Goal: Task Accomplishment & Management: Use online tool/utility

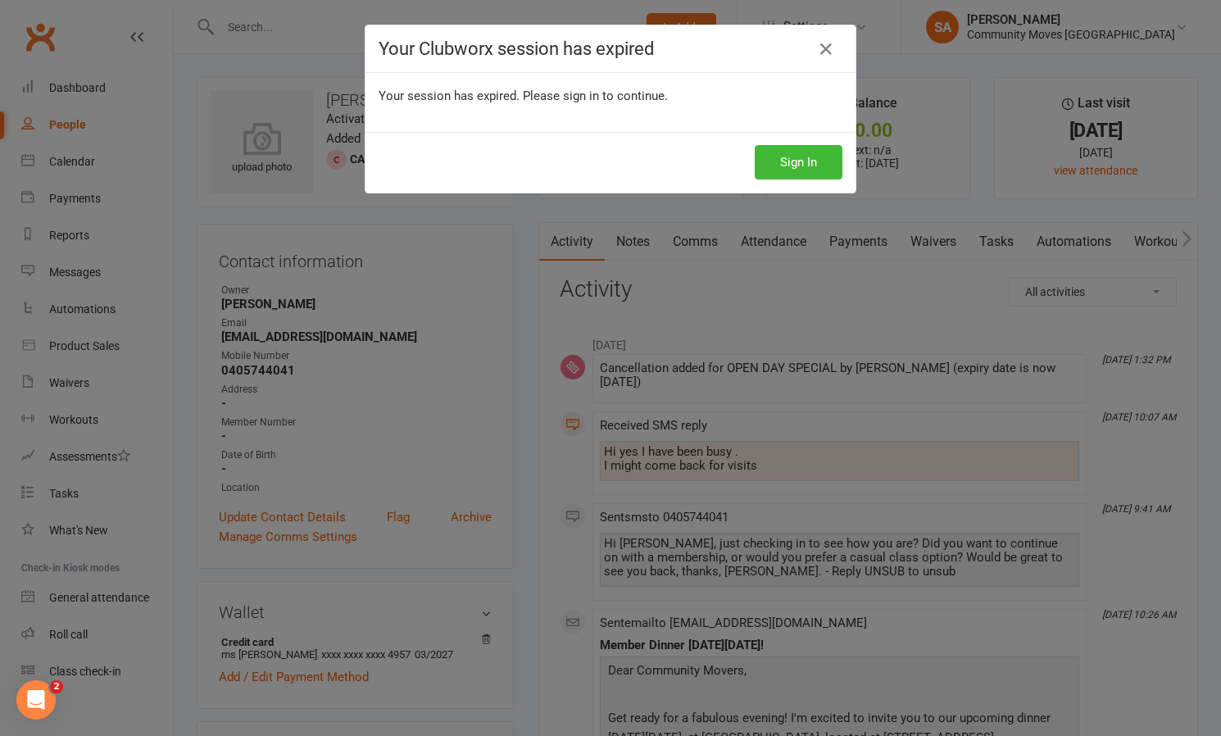
scroll to position [16, 0]
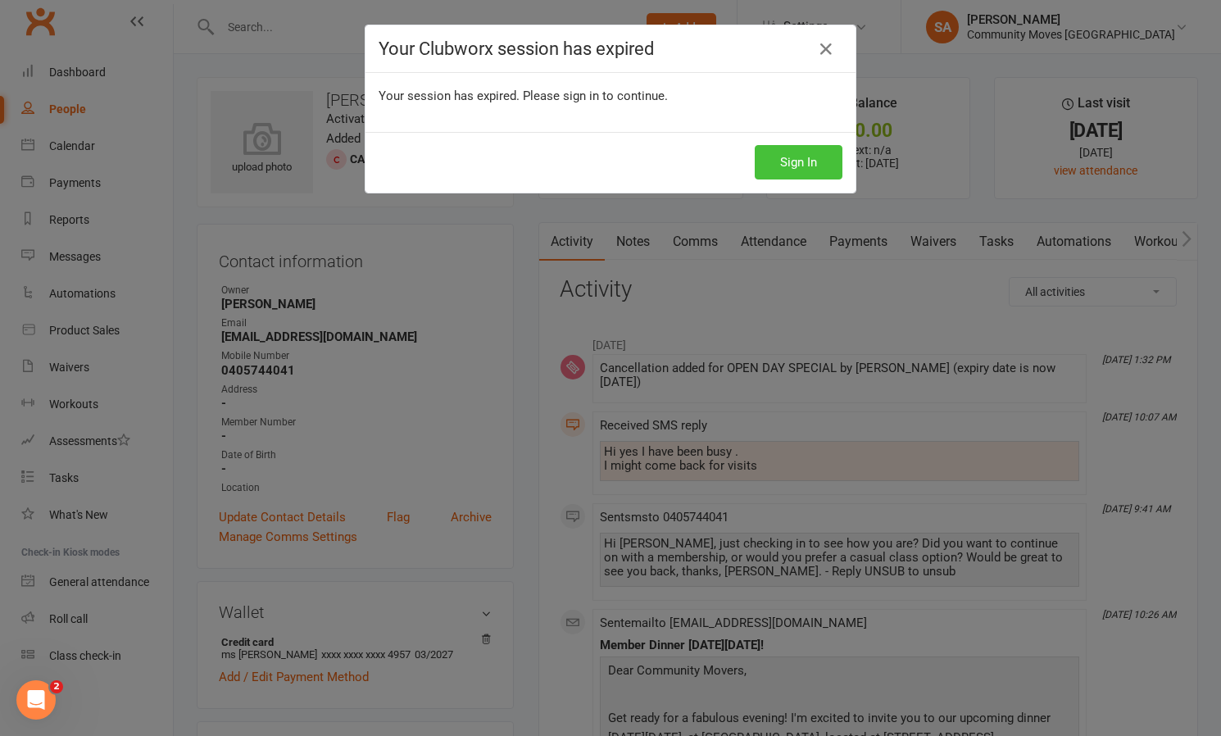
click at [805, 162] on button "Sign In" at bounding box center [799, 162] width 88 height 34
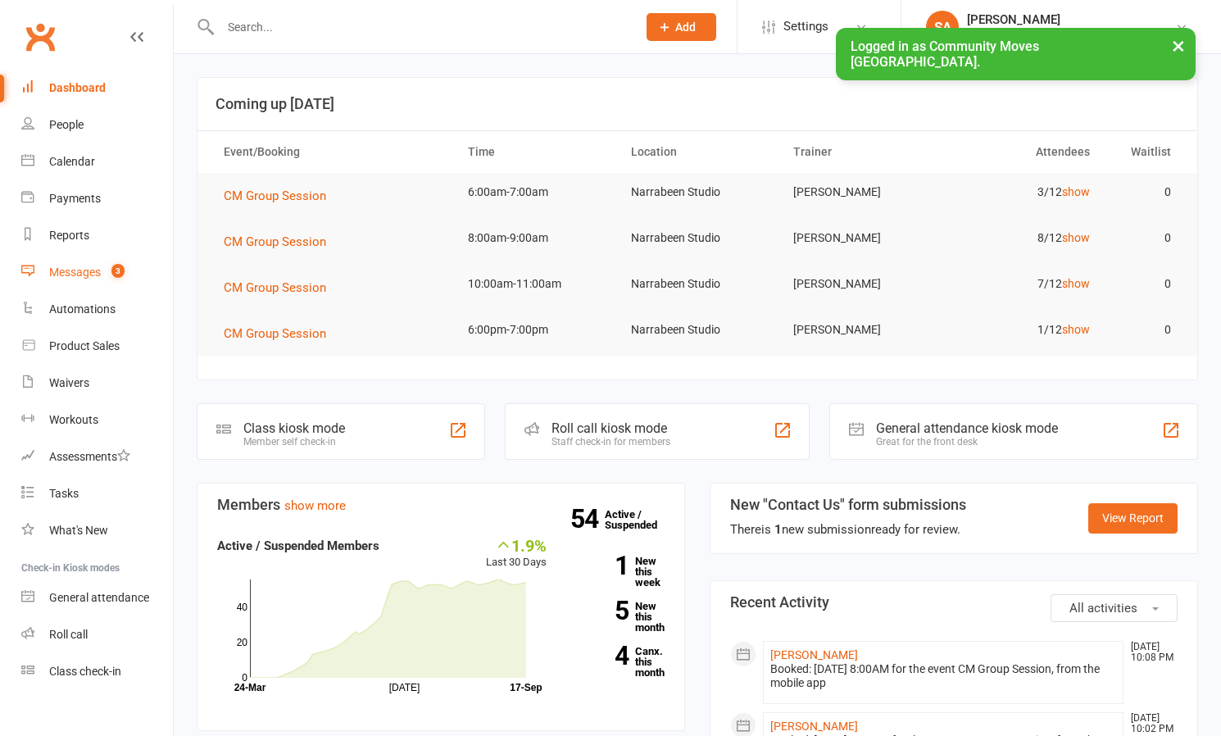
click at [76, 272] on div "Messages" at bounding box center [75, 271] width 52 height 13
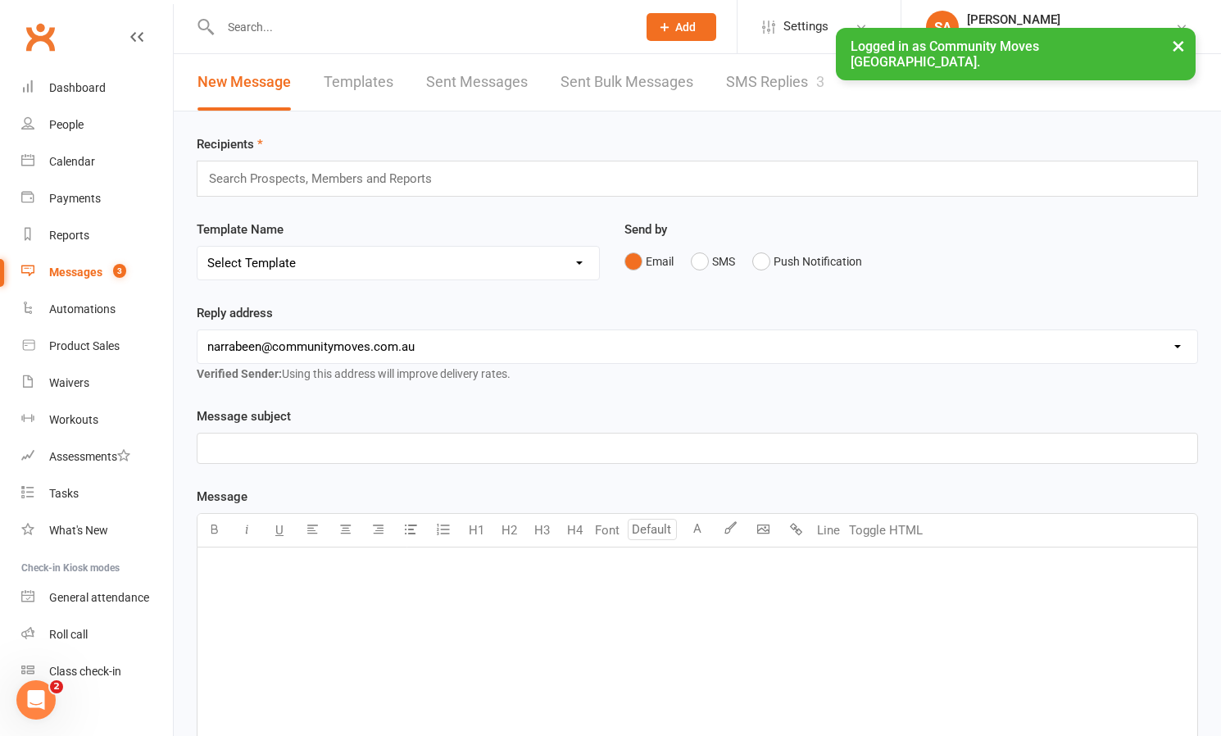
click at [772, 77] on link "SMS Replies 3" at bounding box center [775, 82] width 98 height 57
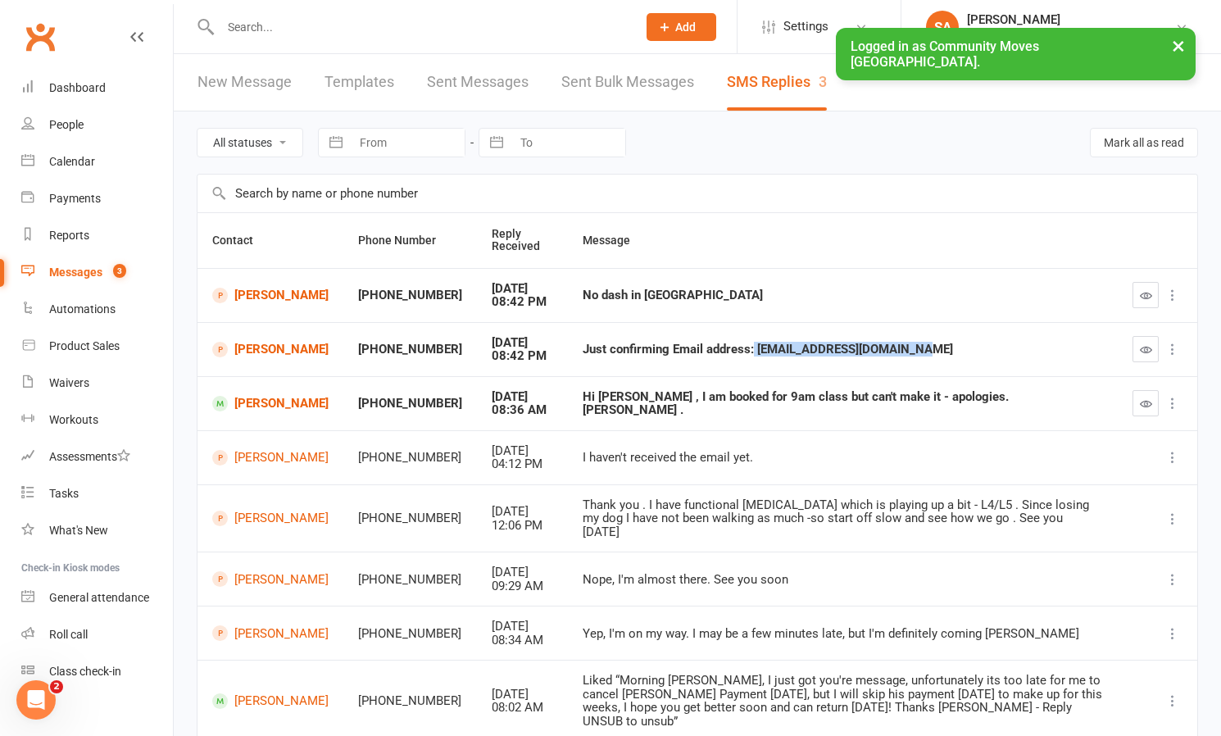
drag, startPoint x: 874, startPoint y: 346, endPoint x: 710, endPoint y: 349, distance: 163.9
click at [710, 349] on div "Just confirming Email address: [EMAIL_ADDRESS][DOMAIN_NAME]" at bounding box center [842, 349] width 520 height 14
click at [274, 34] on input "text" at bounding box center [420, 27] width 410 height 23
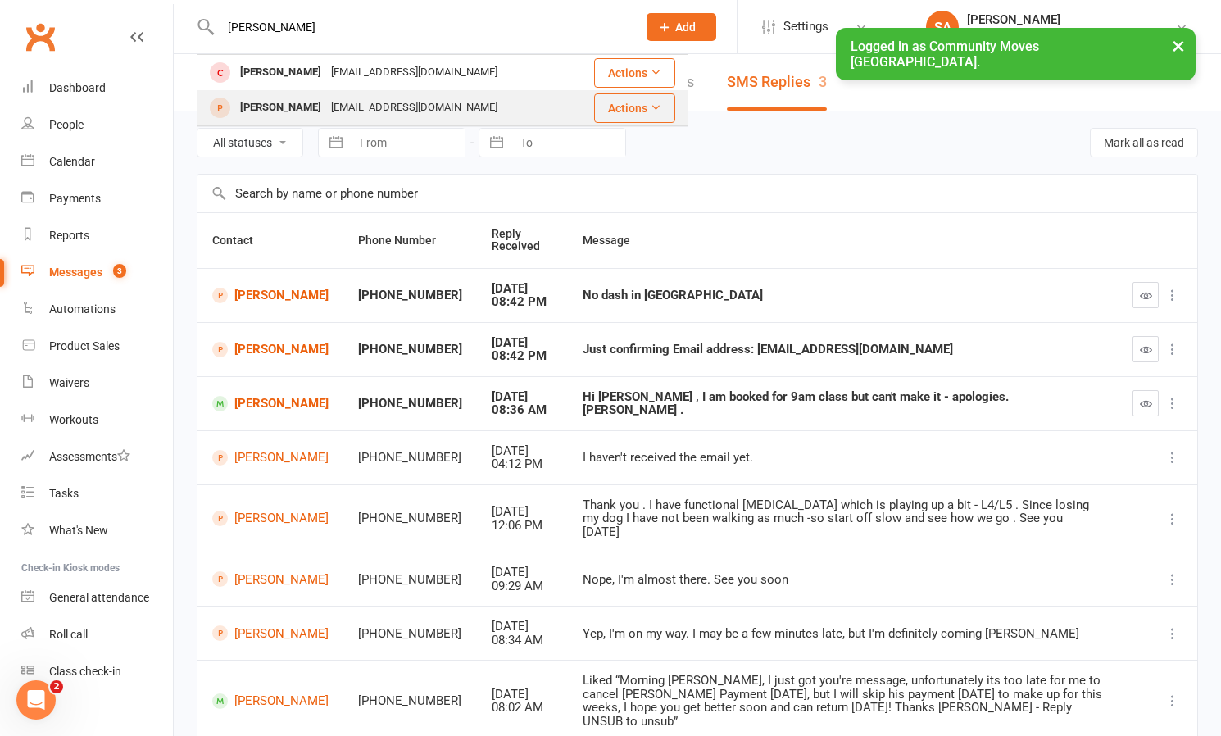
type input "[PERSON_NAME]"
click at [280, 107] on div "[PERSON_NAME]" at bounding box center [280, 108] width 91 height 24
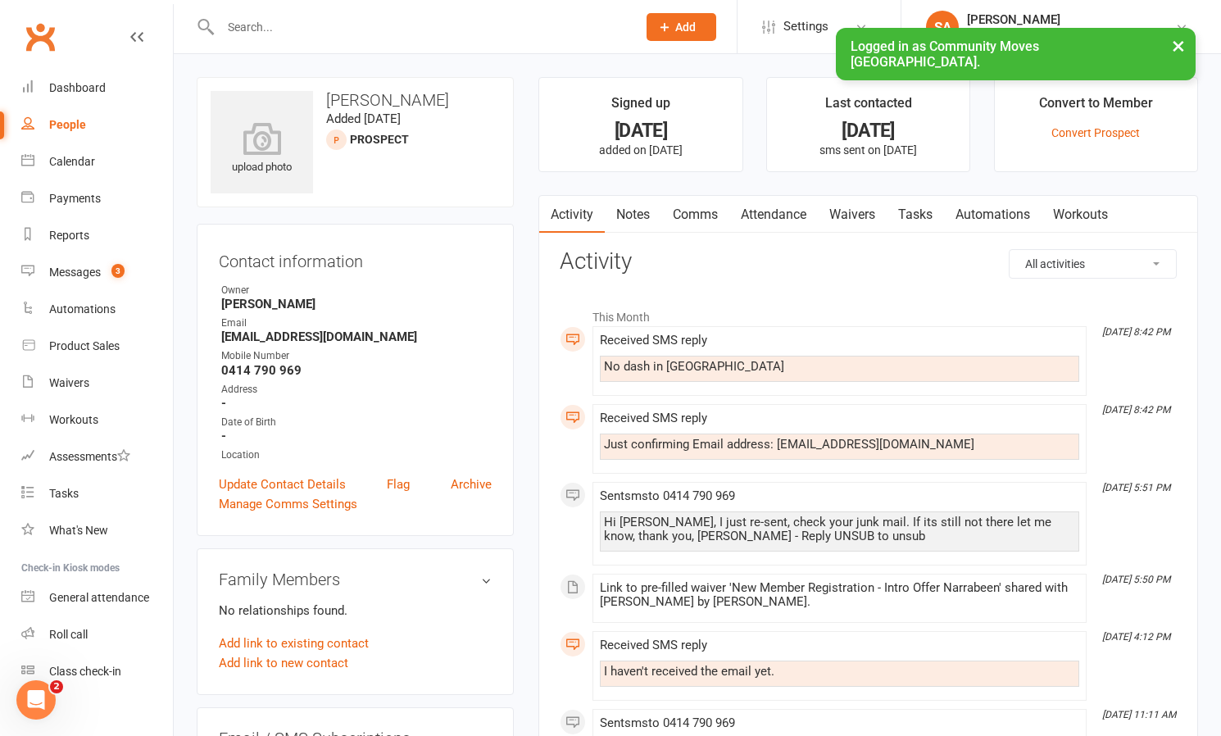
click at [854, 215] on link "Waivers" at bounding box center [852, 215] width 69 height 38
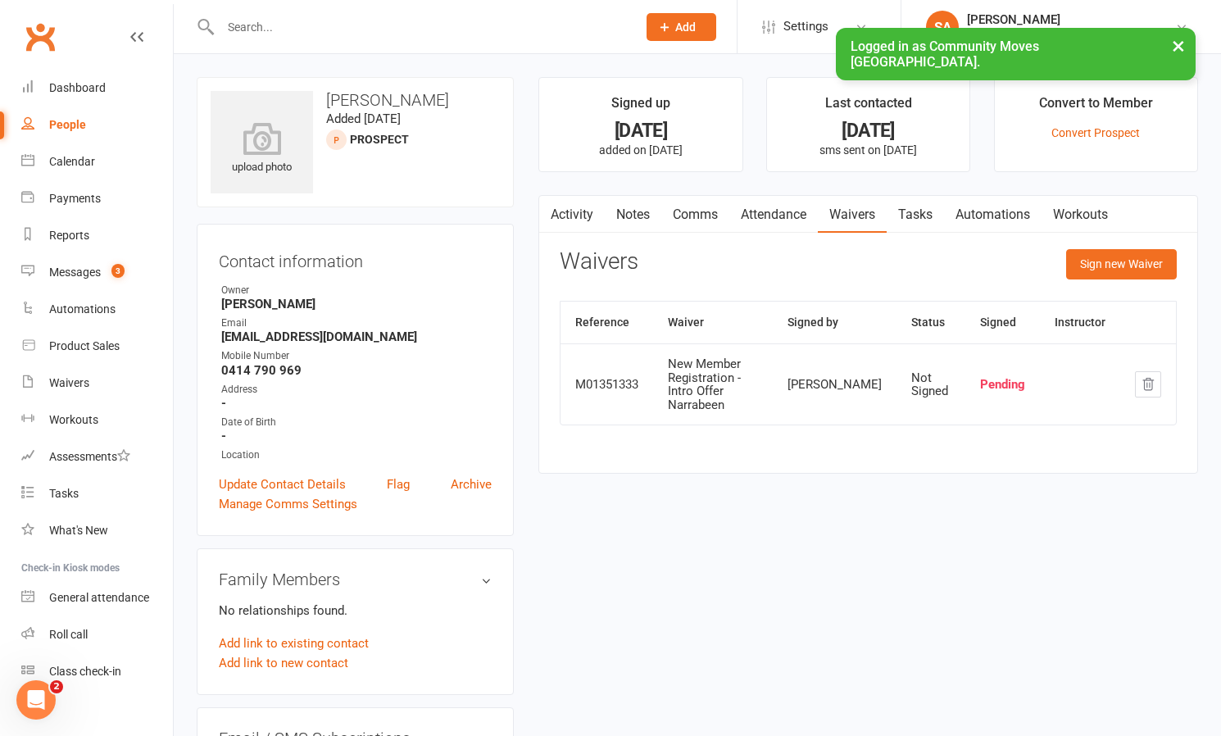
click at [691, 213] on link "Comms" at bounding box center [695, 215] width 68 height 38
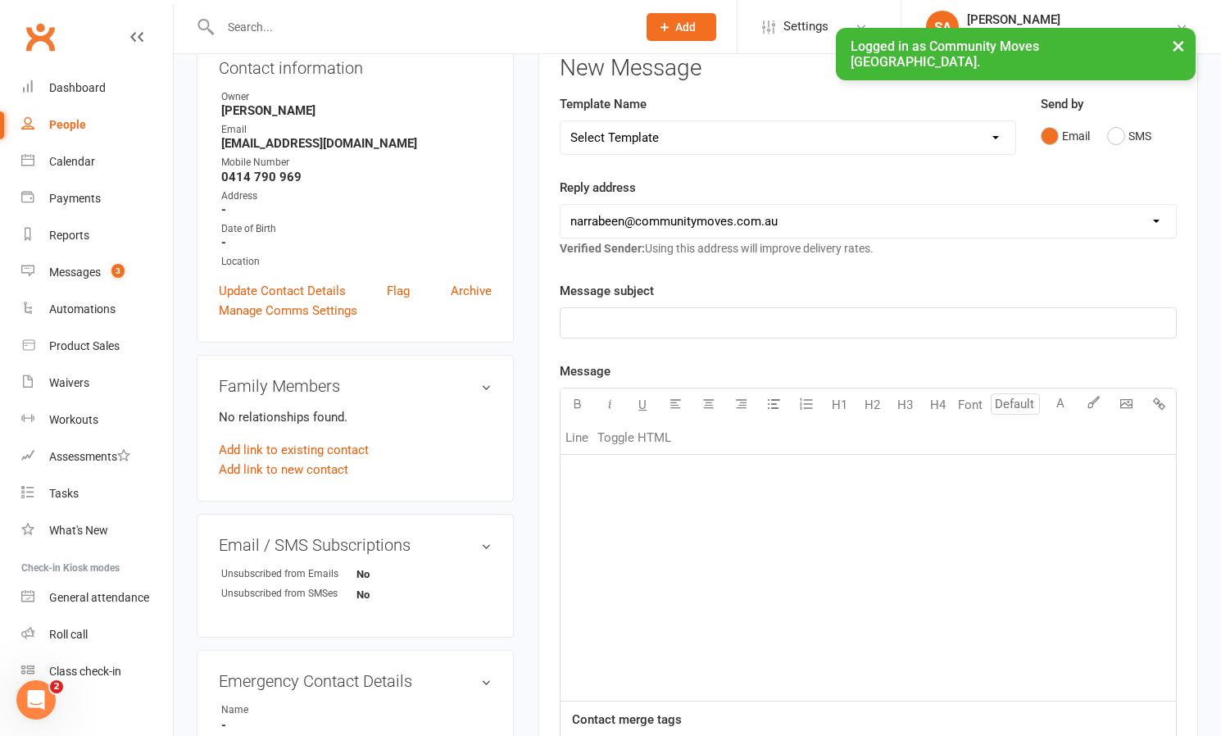
scroll to position [194, 0]
click at [609, 317] on p "﻿" at bounding box center [868, 322] width 596 height 20
click at [633, 504] on div "﻿" at bounding box center [867, 577] width 615 height 246
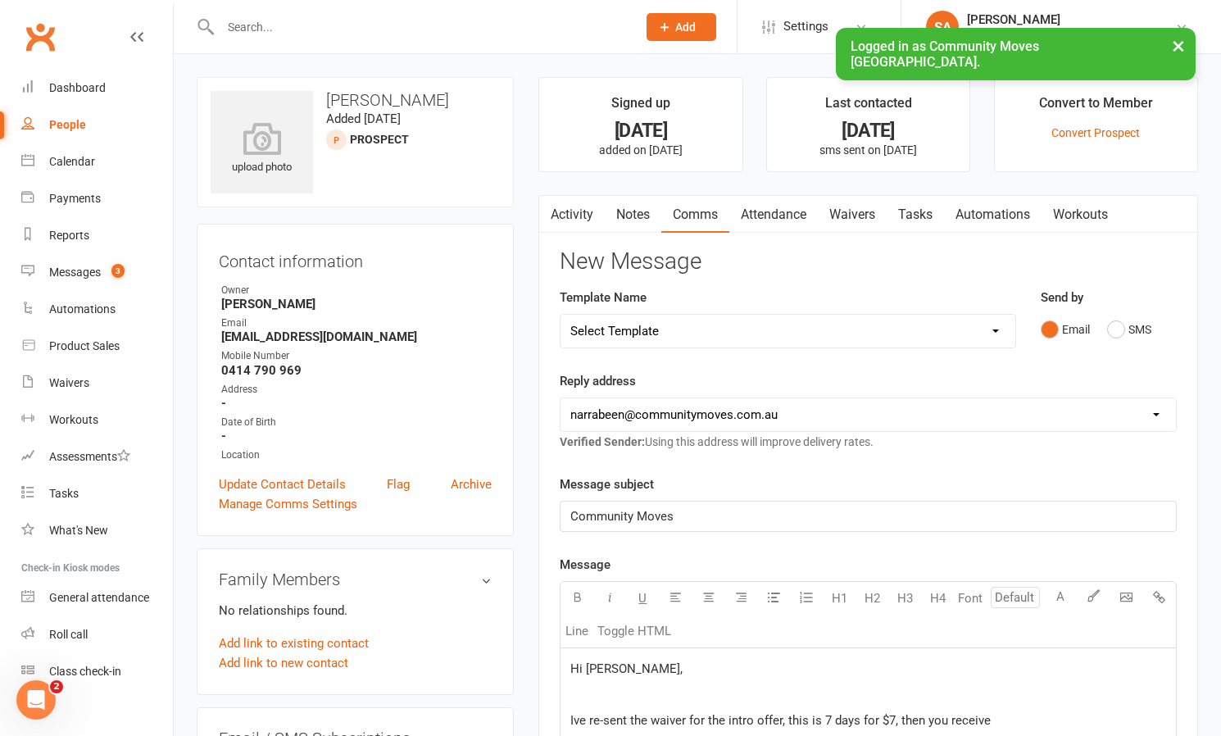
scroll to position [0, 0]
click at [695, 211] on link "Comms" at bounding box center [695, 215] width 68 height 38
click at [564, 215] on link "Activity" at bounding box center [572, 215] width 66 height 38
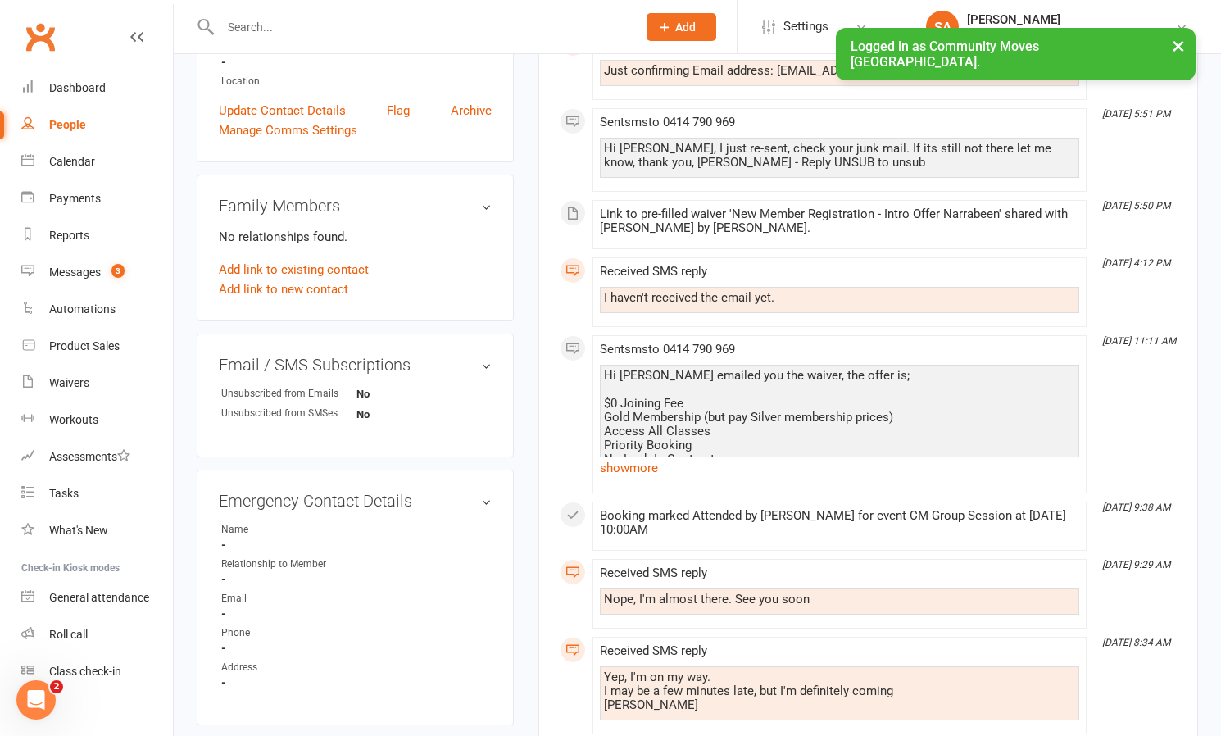
scroll to position [401, 0]
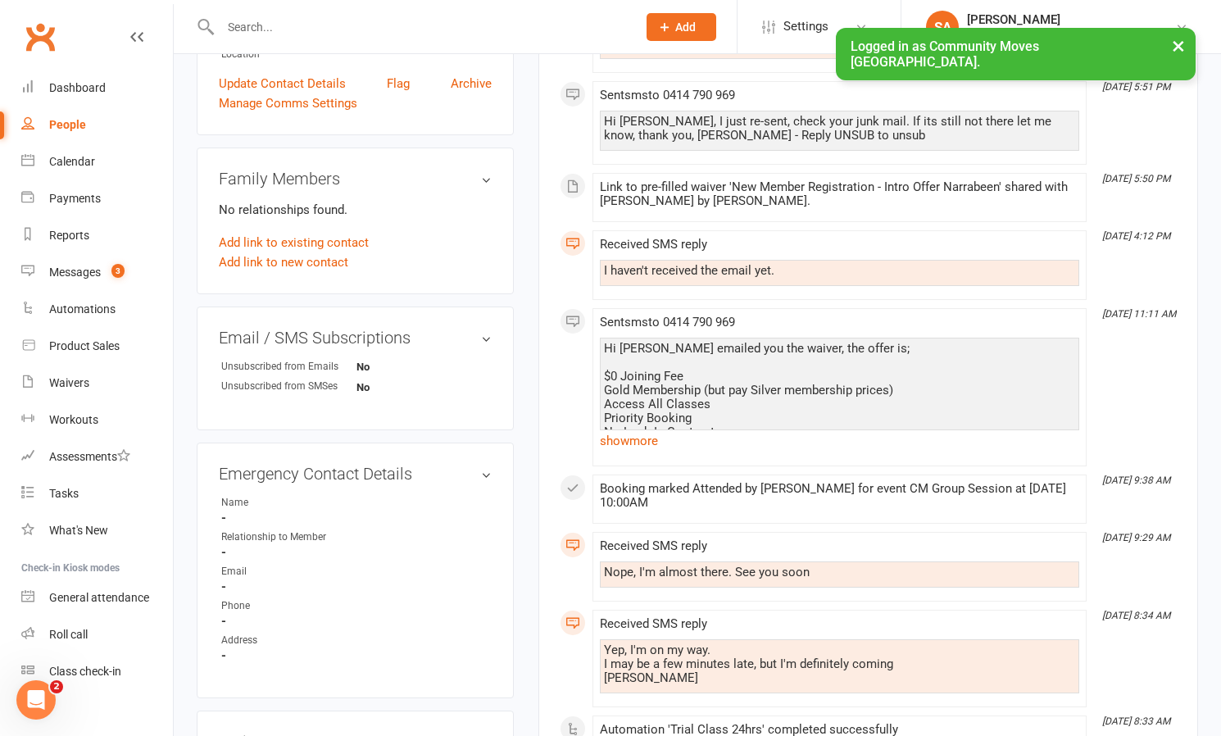
click at [671, 382] on div "Hi [PERSON_NAME] emailed you the waiver, the offer is; $0 Joining Fee Gold Memb…" at bounding box center [839, 411] width 471 height 139
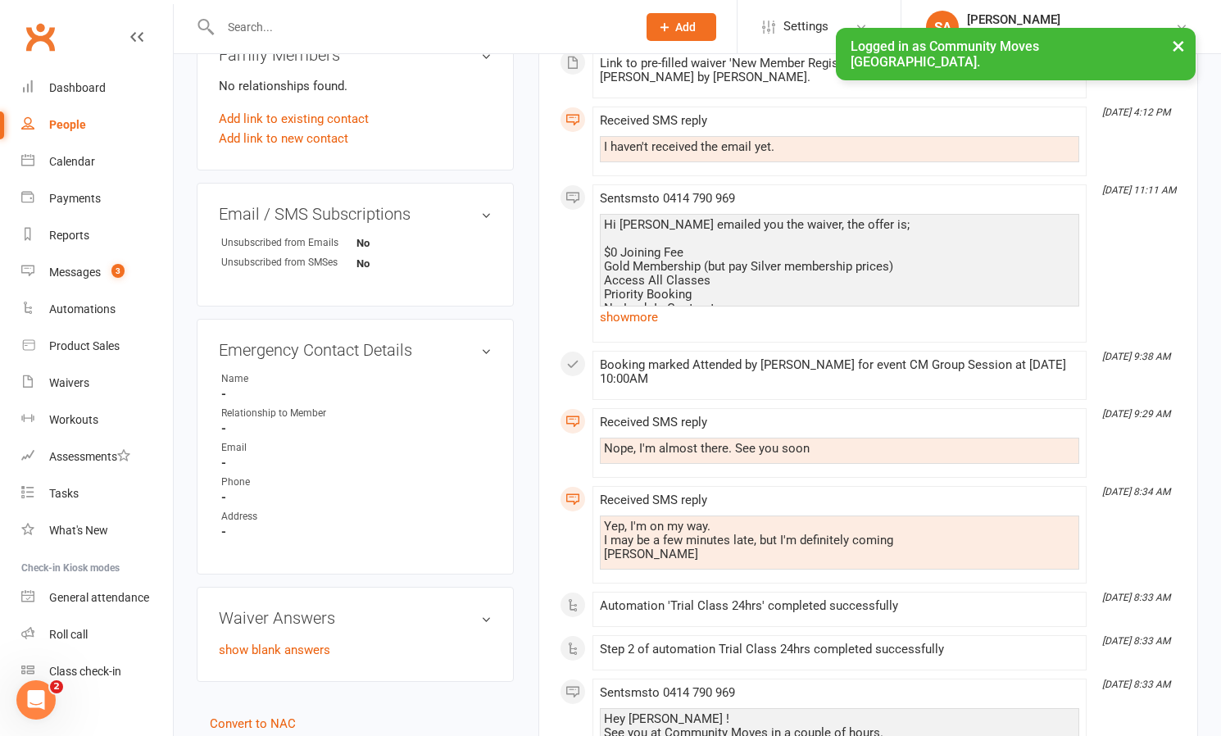
scroll to position [525, 0]
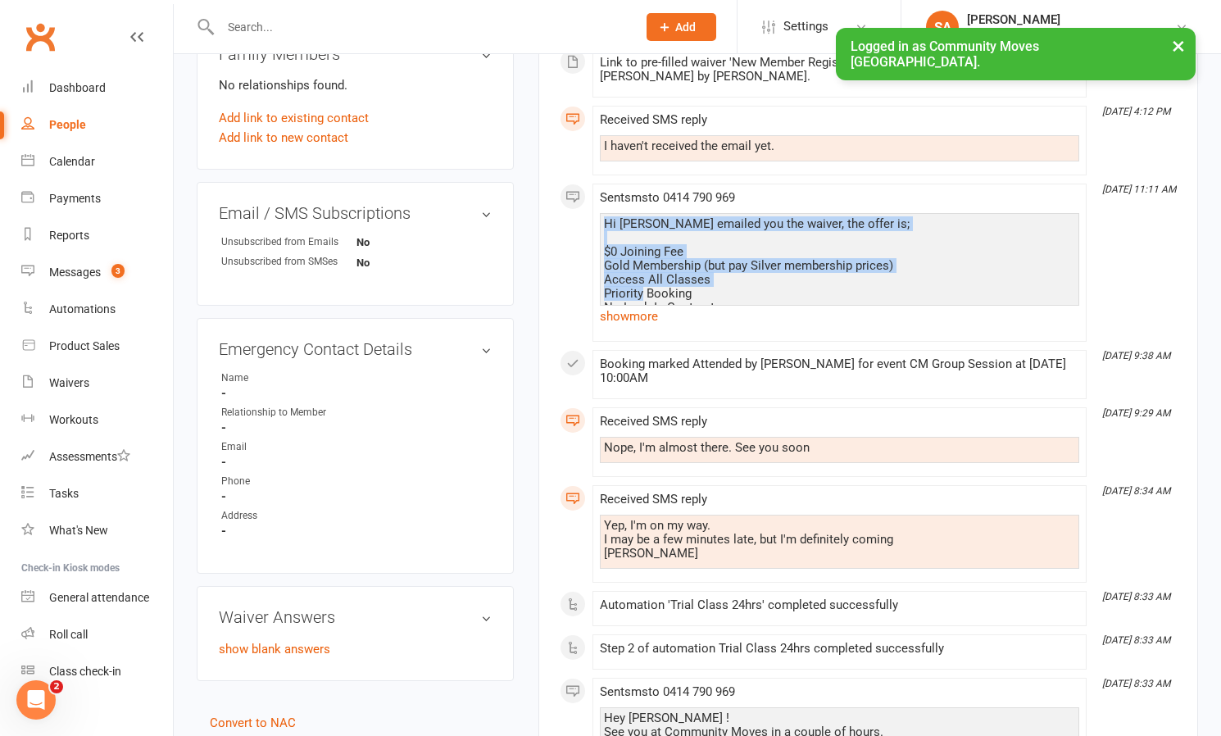
drag, startPoint x: 601, startPoint y: 220, endPoint x: 637, endPoint y: 301, distance: 88.8
click at [638, 301] on div "Hi [PERSON_NAME] emailed you the waiver, the offer is; $0 Joining Fee Gold Memb…" at bounding box center [839, 270] width 479 height 115
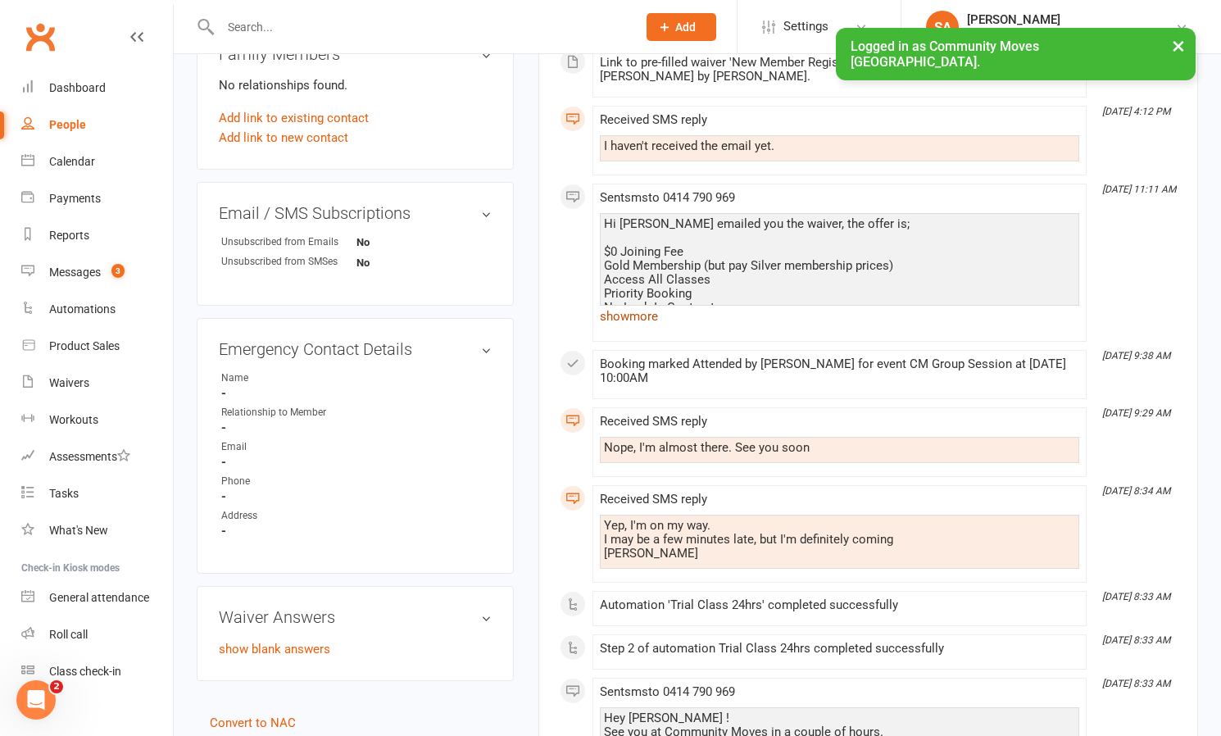
click at [635, 315] on link "show more" at bounding box center [839, 316] width 479 height 23
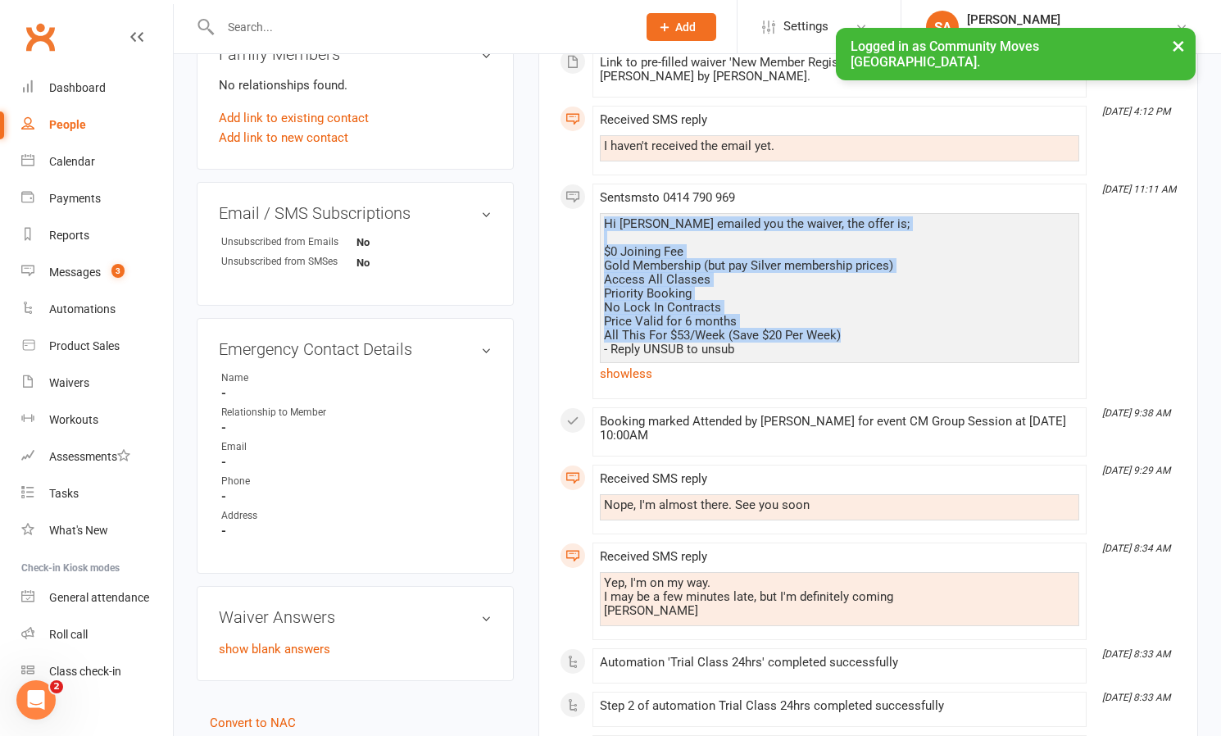
drag, startPoint x: 602, startPoint y: 219, endPoint x: 846, endPoint y: 331, distance: 268.7
click at [846, 331] on div "Hi [PERSON_NAME] emailed you the waiver, the offer is; $0 Joining Fee Gold Memb…" at bounding box center [839, 299] width 479 height 172
copy div "Hi [PERSON_NAME] emailed you the waiver, the offer is; $0 Joining Fee Gold Memb…"
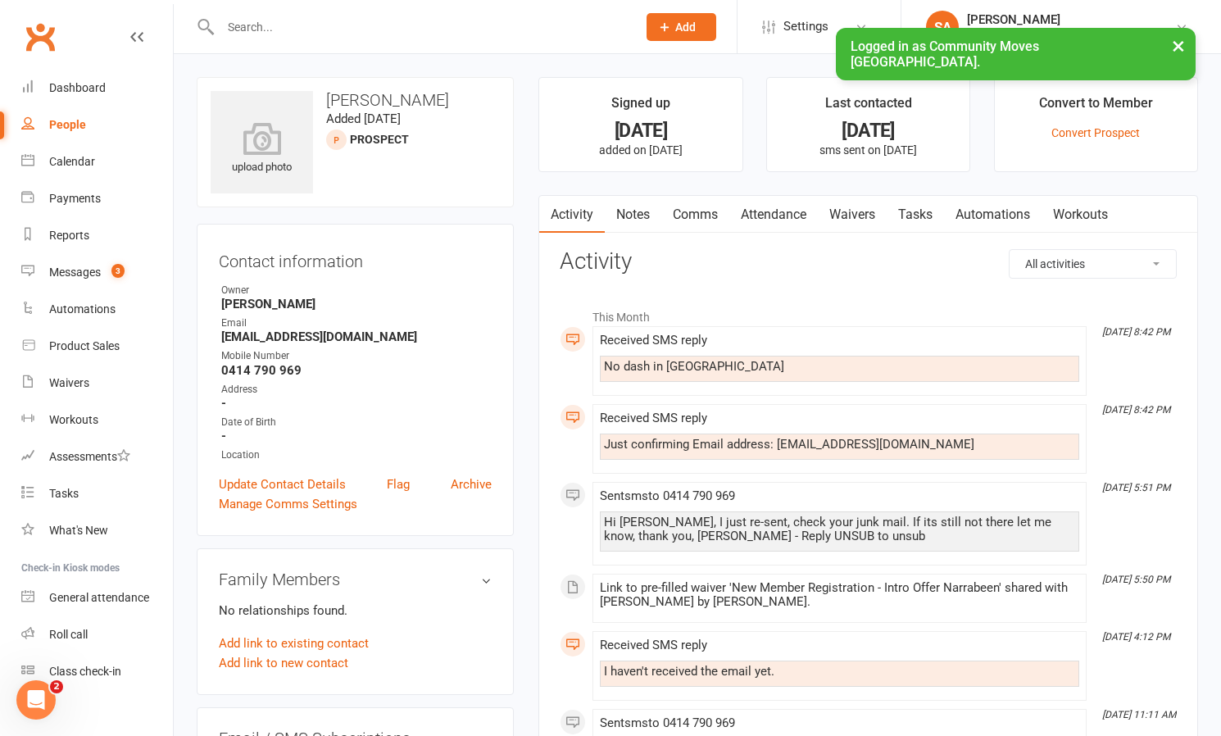
scroll to position [0, 0]
click at [877, 211] on link "Waivers" at bounding box center [852, 215] width 69 height 38
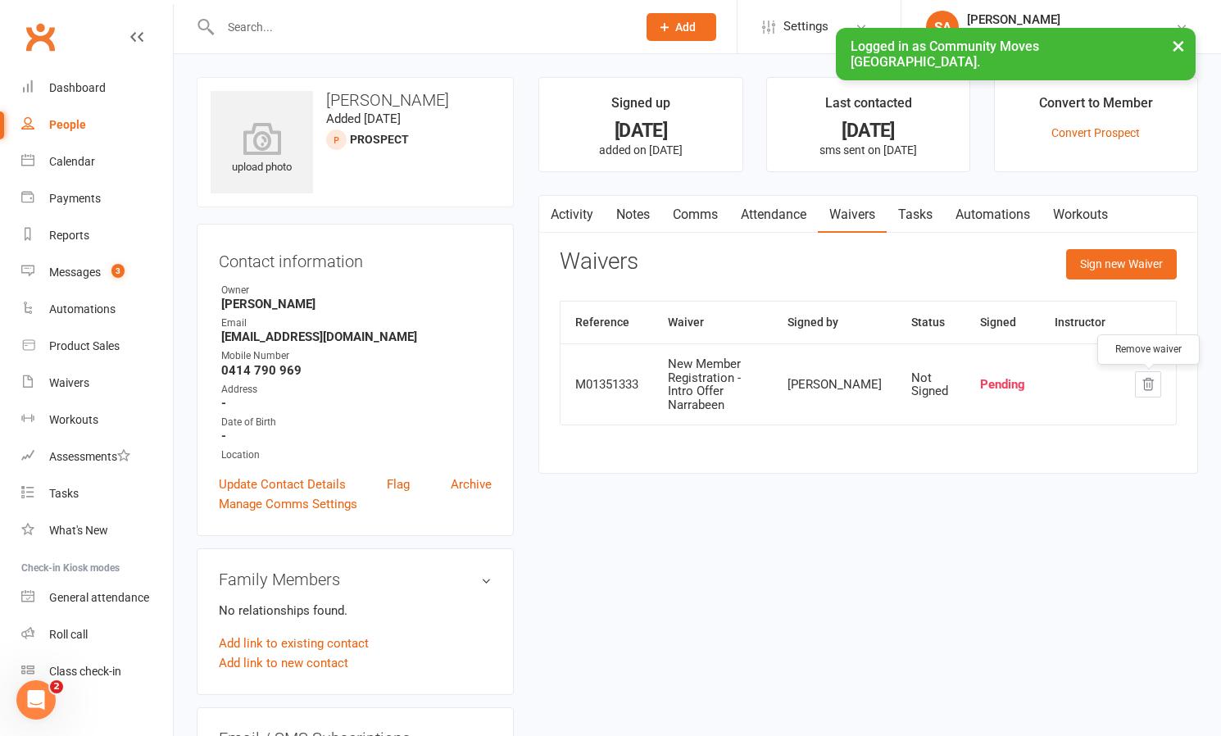
click at [1146, 378] on button "button" at bounding box center [1148, 384] width 26 height 26
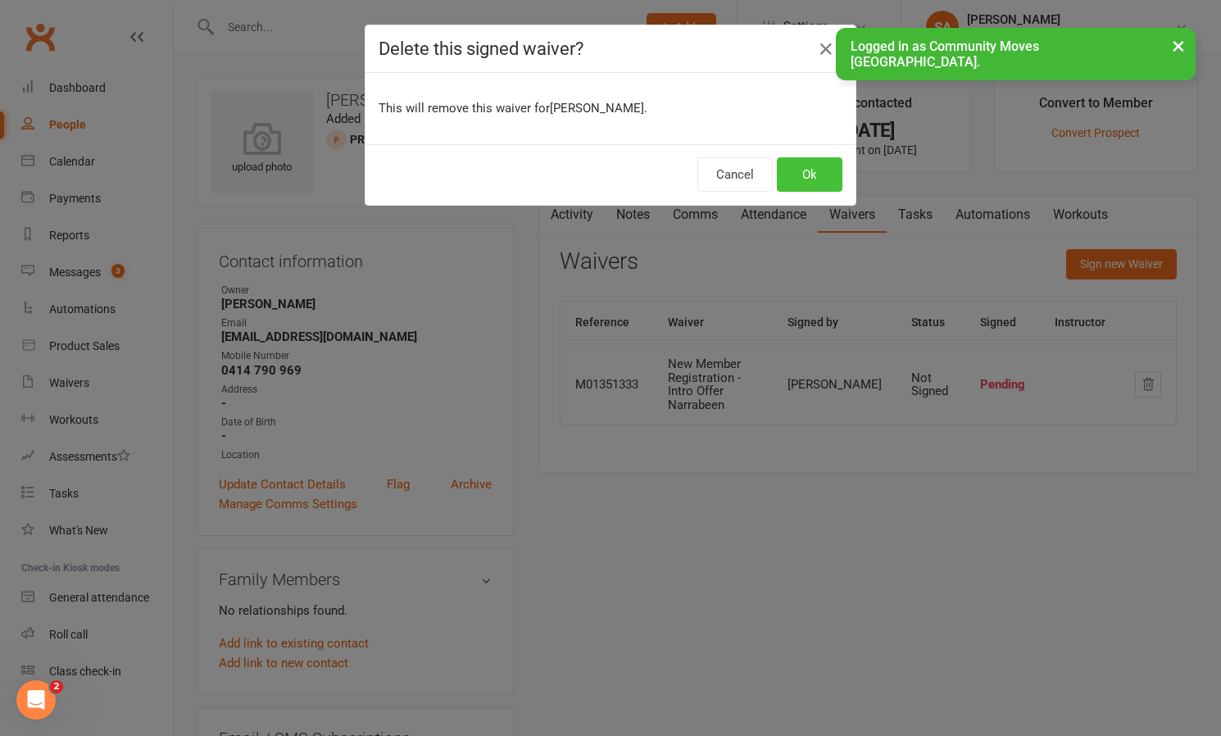
click at [795, 170] on button "Ok" at bounding box center [810, 174] width 66 height 34
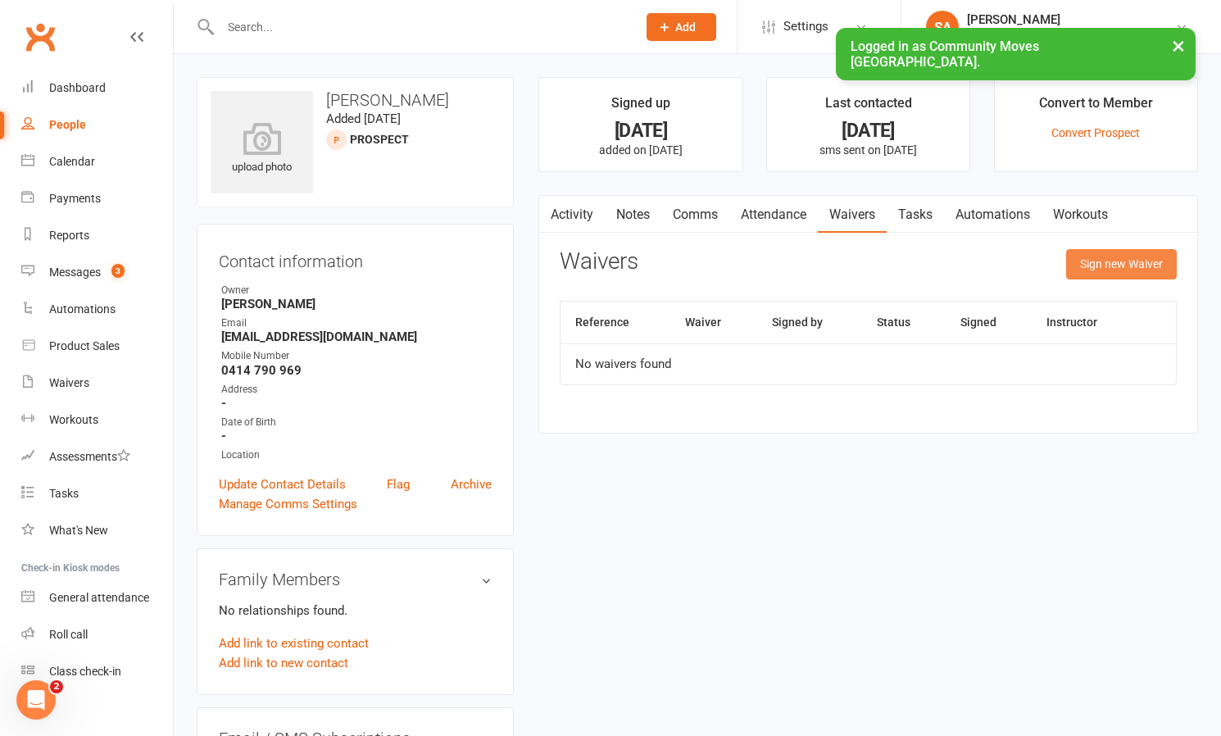
click at [1115, 258] on button "Sign new Waiver" at bounding box center [1121, 263] width 111 height 29
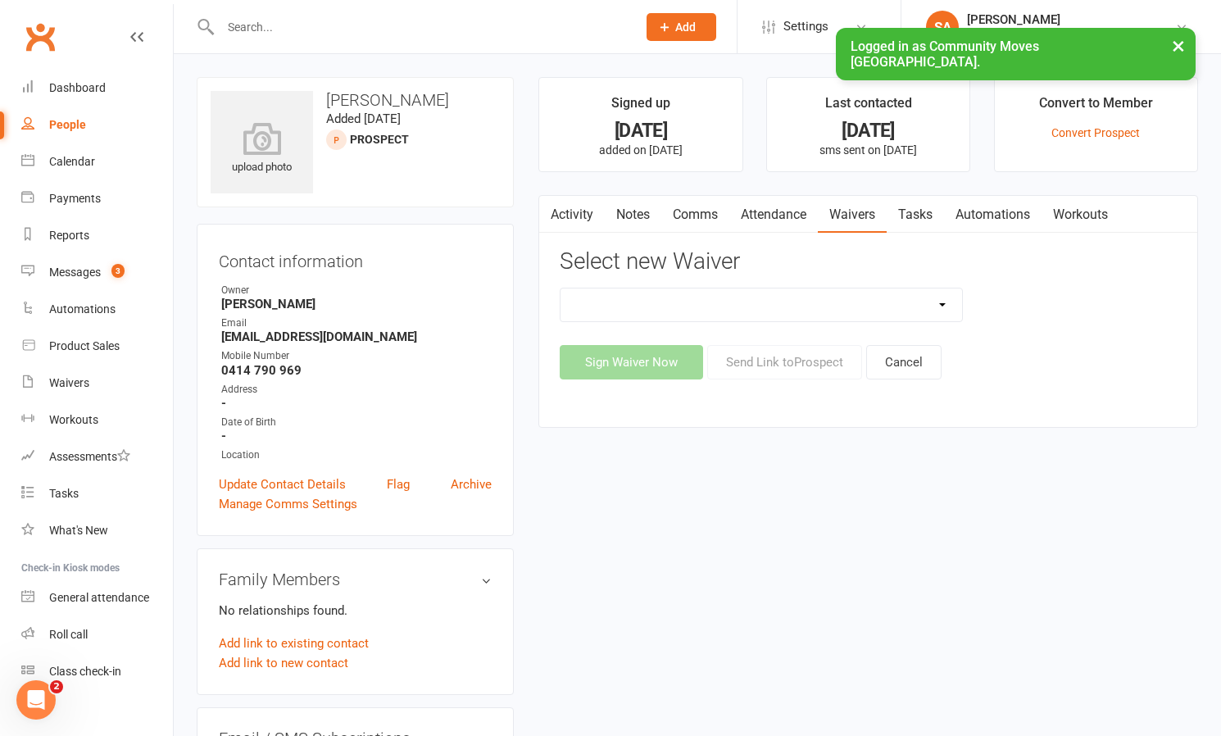
click at [791, 363] on div "Sign Waiver Now Send Link to Prospect Cancel" at bounding box center [868, 362] width 617 height 34
select select "13323"
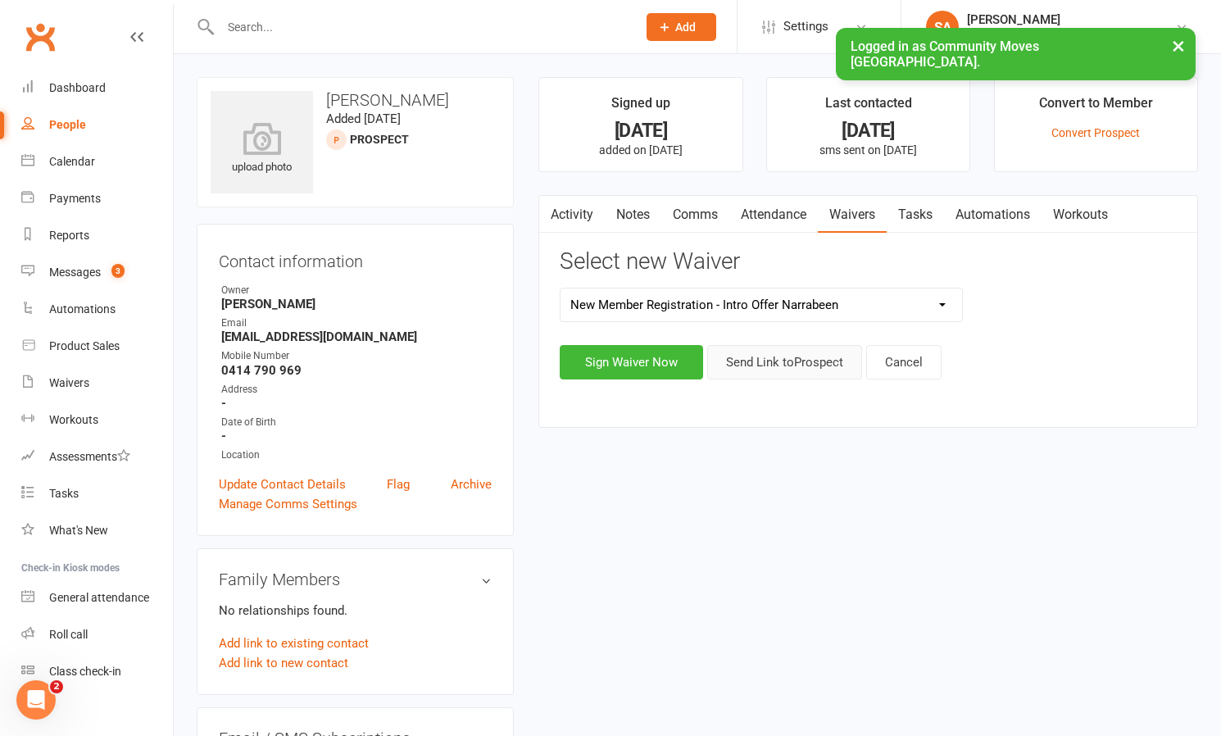
click at [790, 372] on button "Send Link to [GEOGRAPHIC_DATA]" at bounding box center [784, 362] width 155 height 34
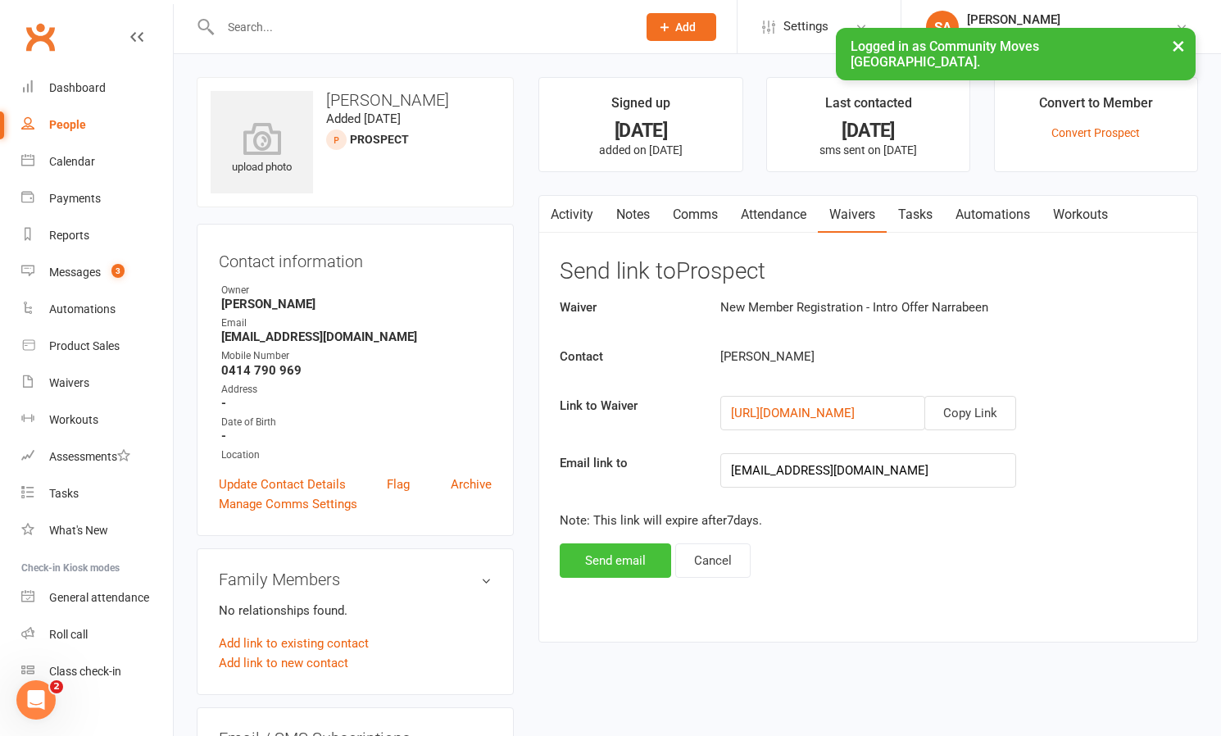
click at [623, 559] on button "Send email" at bounding box center [615, 560] width 111 height 34
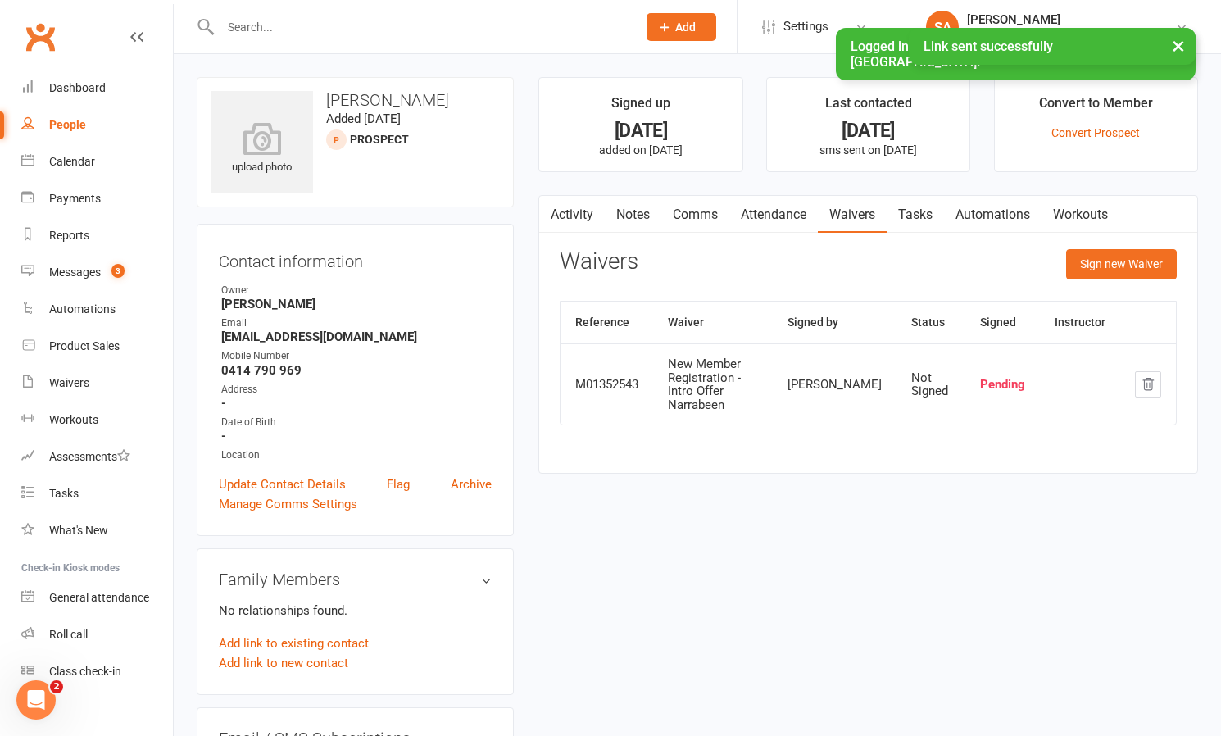
scroll to position [13, 6]
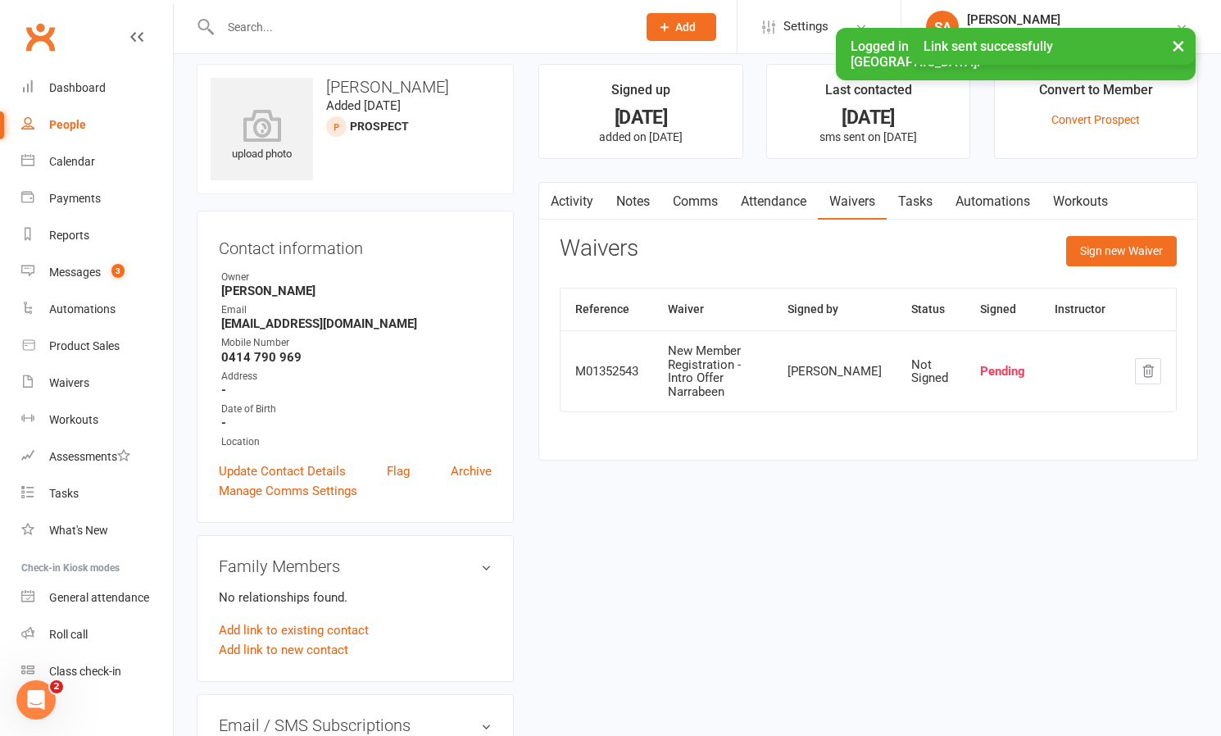
click at [715, 202] on link "Comms" at bounding box center [695, 202] width 68 height 38
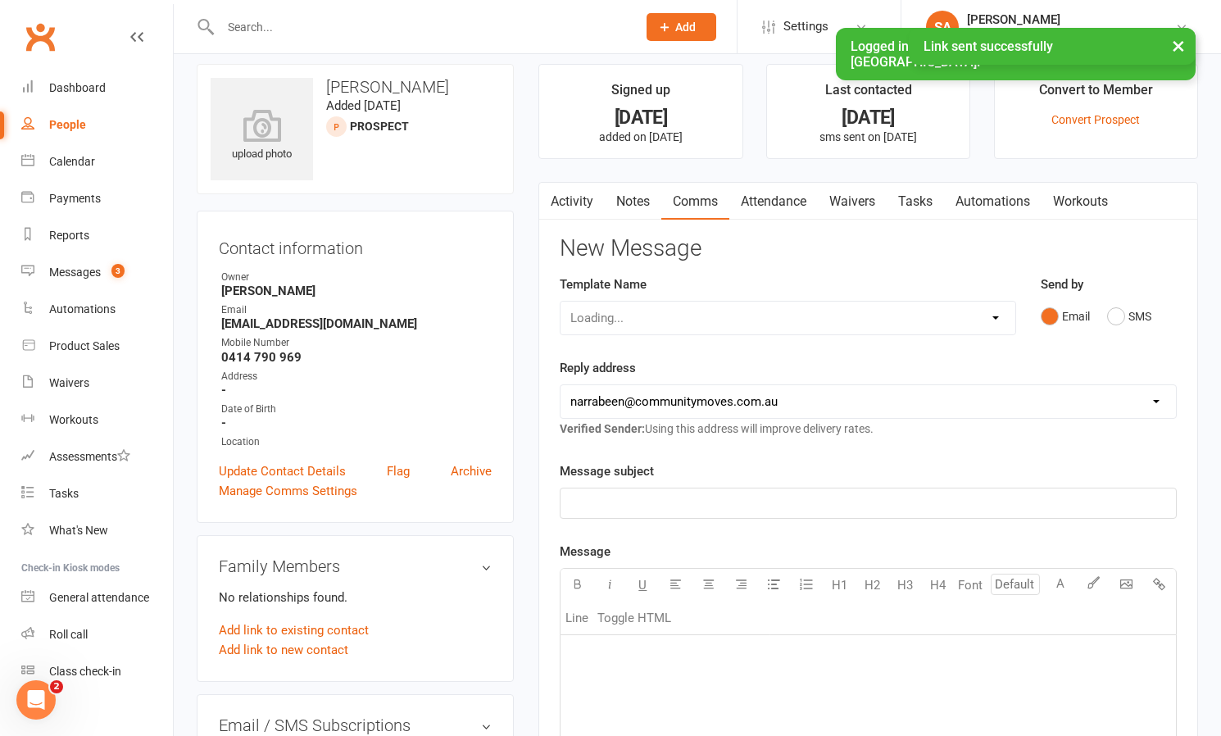
scroll to position [13, 0]
click at [678, 503] on p "﻿" at bounding box center [868, 503] width 596 height 20
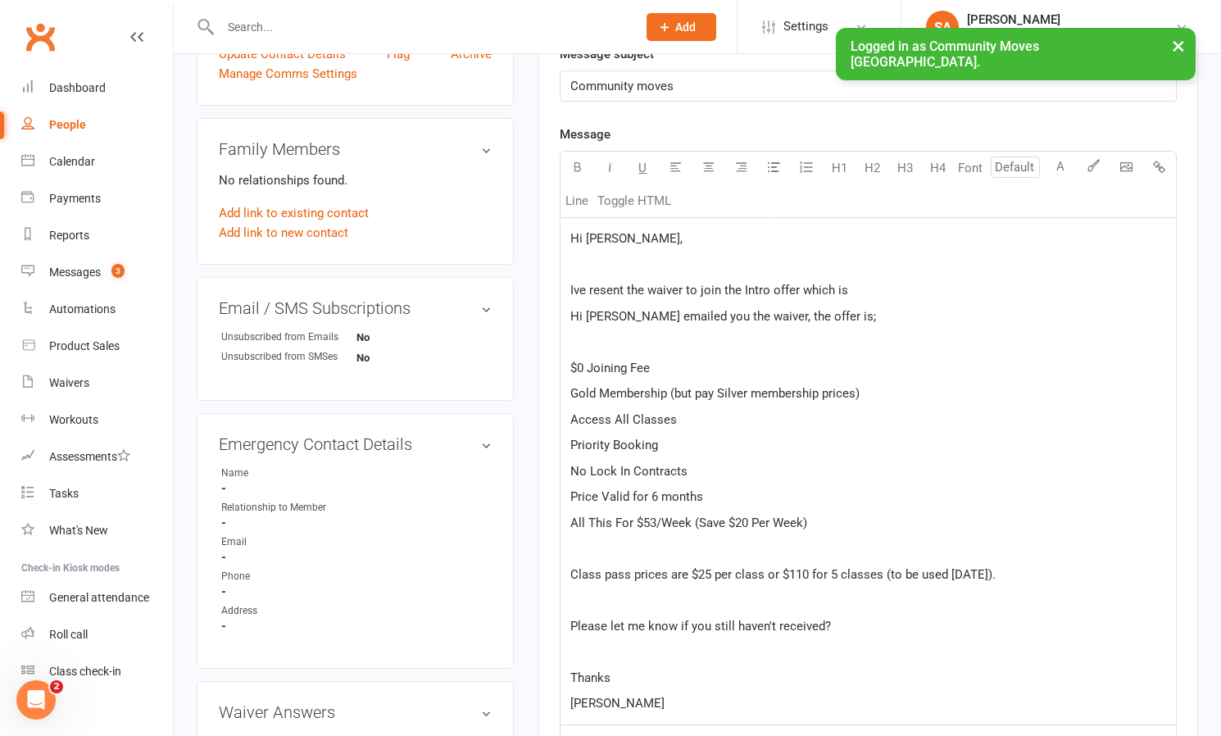
scroll to position [424, 0]
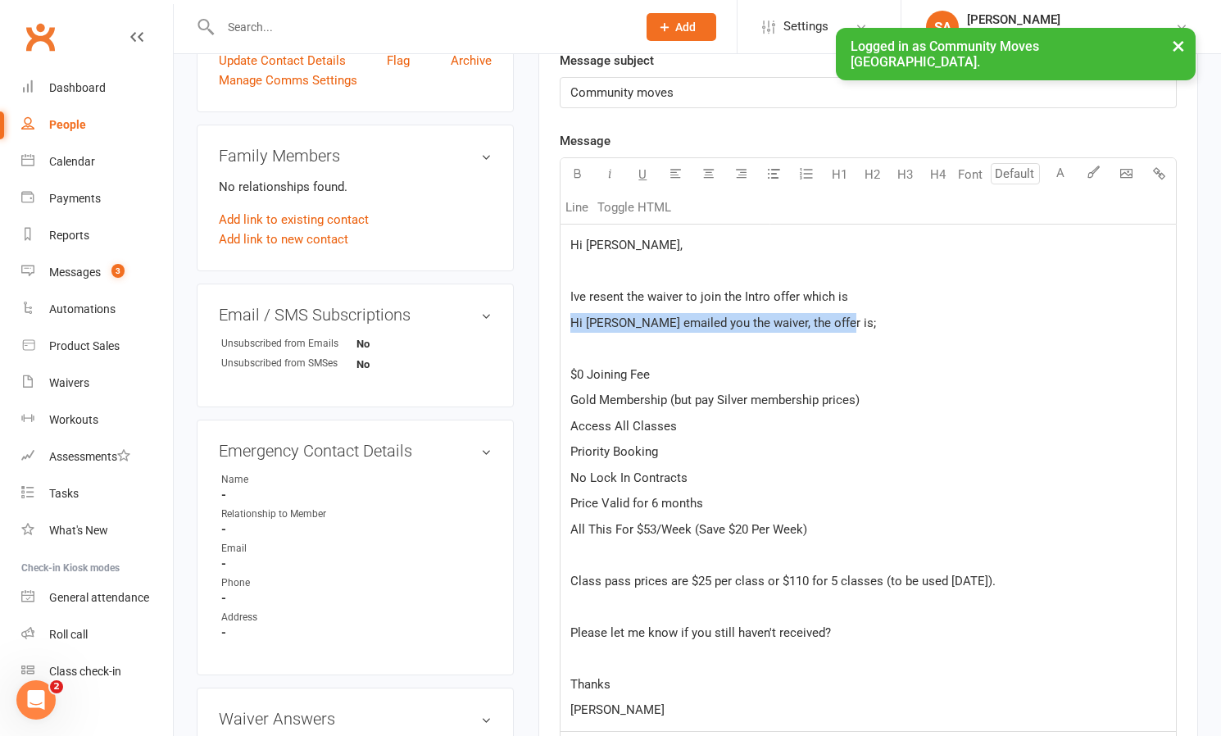
drag, startPoint x: 844, startPoint y: 322, endPoint x: 562, endPoint y: 325, distance: 281.8
click at [562, 325] on div "Hi [PERSON_NAME], ﻿ Ive resent the waiver to join the Intro offer which is Hi […" at bounding box center [867, 477] width 615 height 506
drag, startPoint x: 856, startPoint y: 297, endPoint x: 797, endPoint y: 297, distance: 59.0
click at [797, 297] on p "Ive resent the waiver to join the Intro offer which is" at bounding box center [868, 297] width 596 height 20
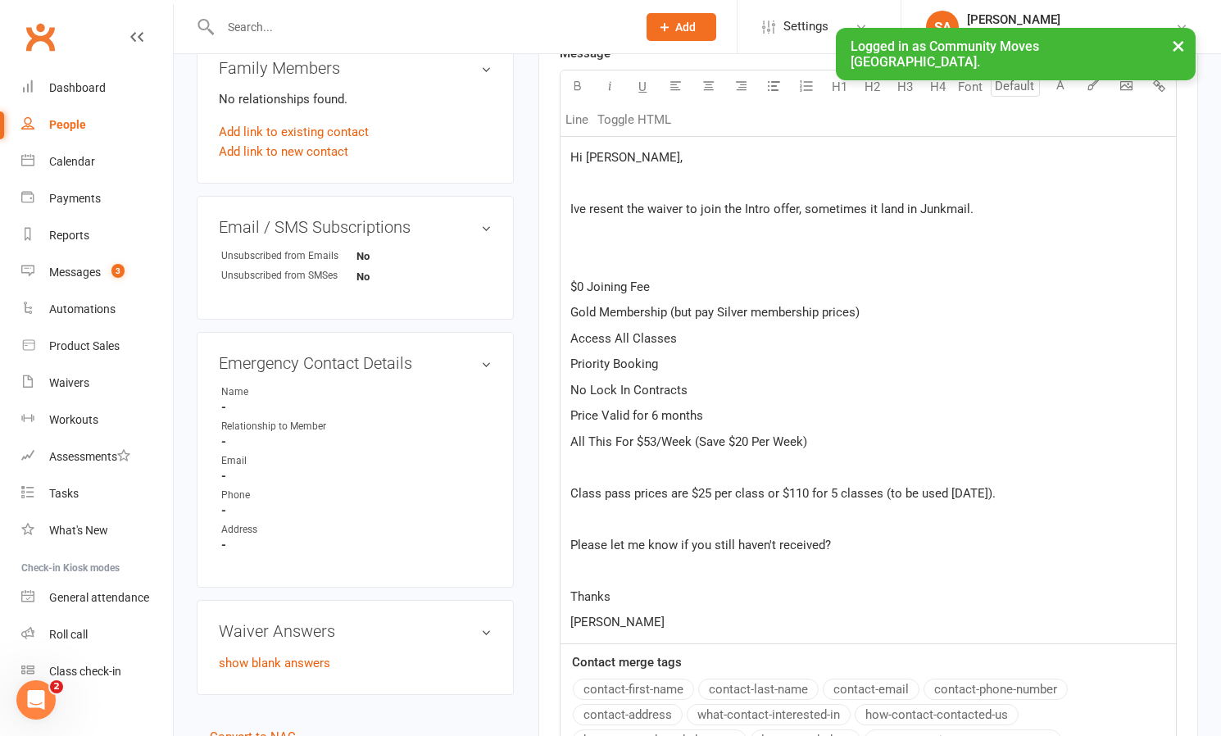
scroll to position [512, 0]
drag, startPoint x: 569, startPoint y: 260, endPoint x: 602, endPoint y: 261, distance: 32.8
click at [569, 260] on div "Hi [PERSON_NAME], ﻿ Ive resent the waiver to join the Intro offer, sometimes it…" at bounding box center [867, 389] width 615 height 506
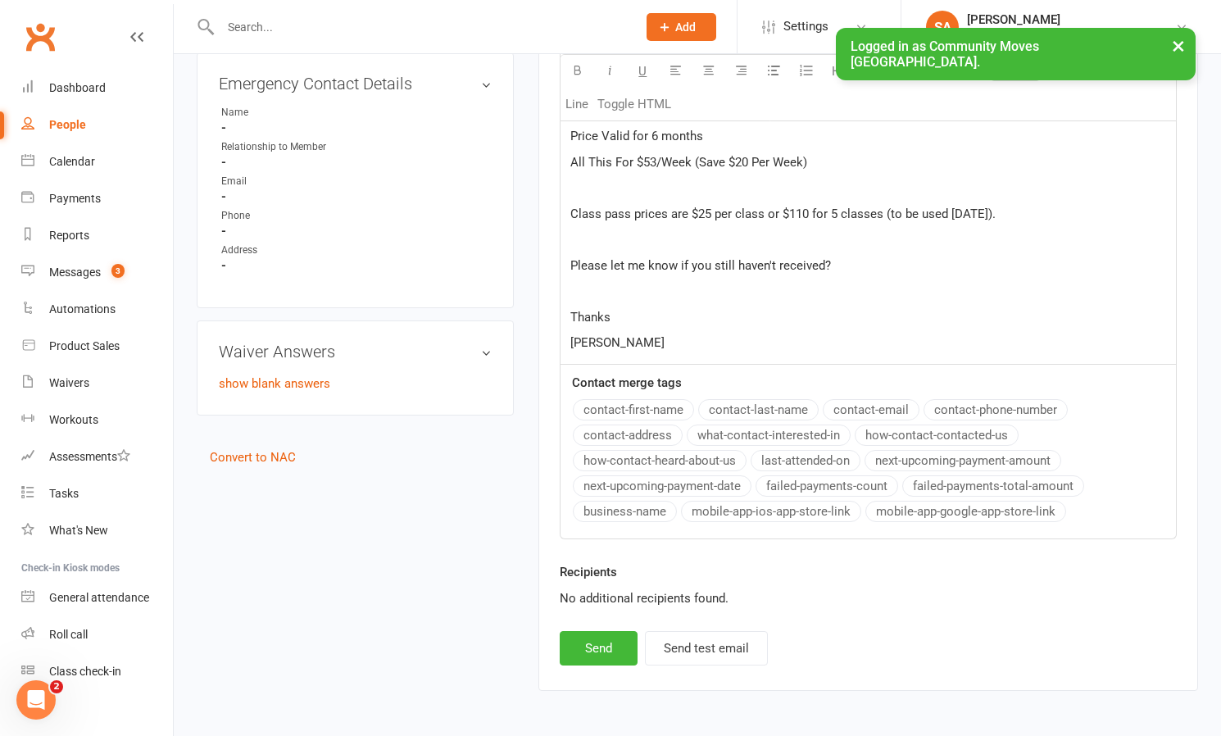
scroll to position [799, 0]
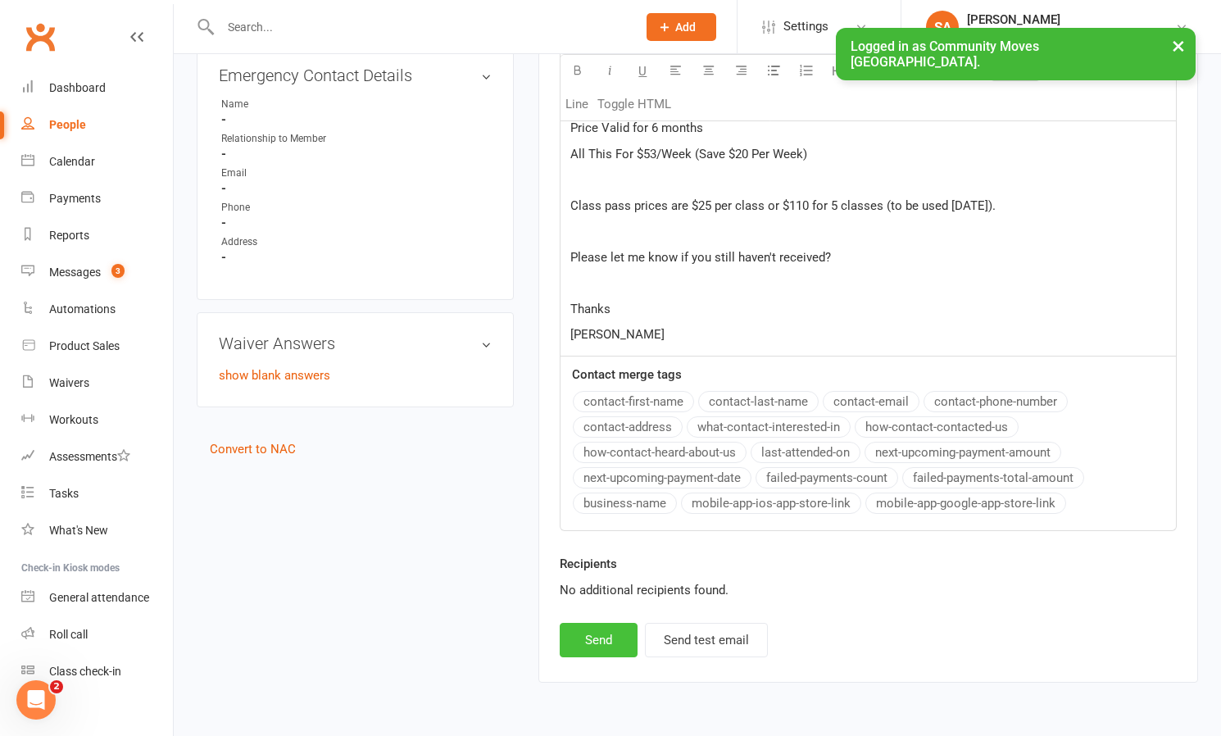
click at [580, 632] on button "Send" at bounding box center [599, 640] width 78 height 34
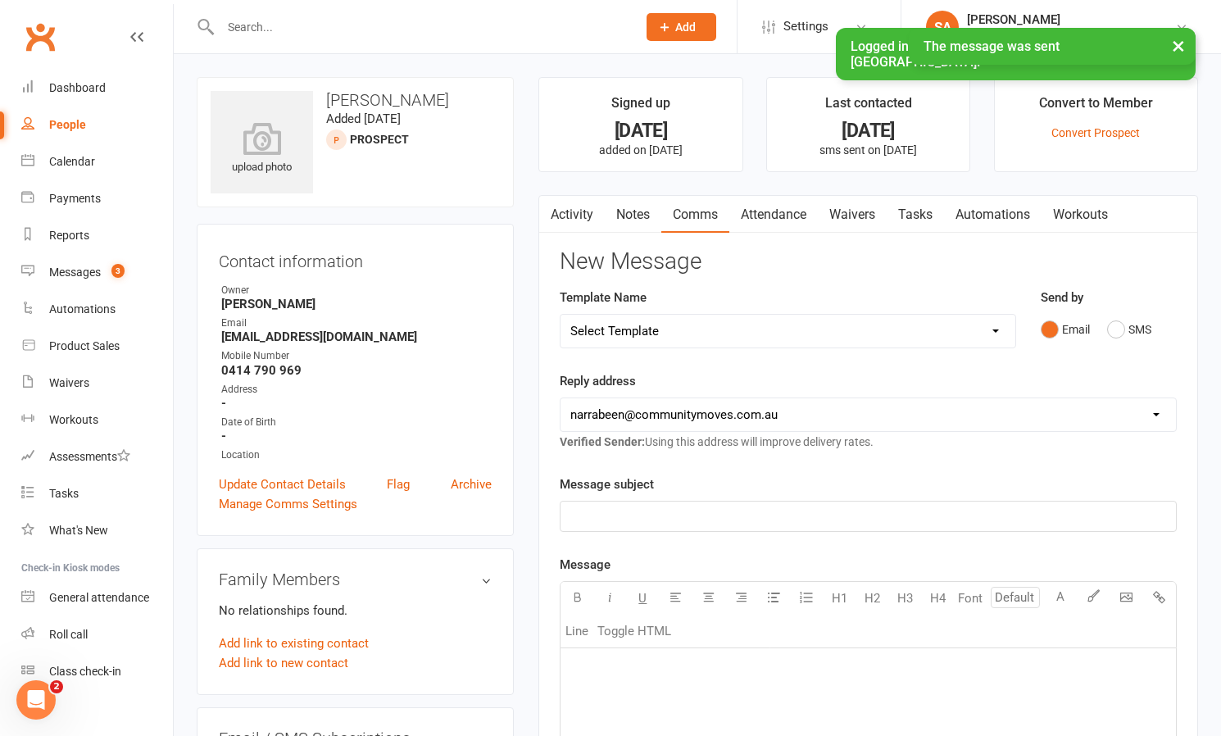
scroll to position [0, 1]
click at [88, 270] on div "Messages" at bounding box center [75, 271] width 52 height 13
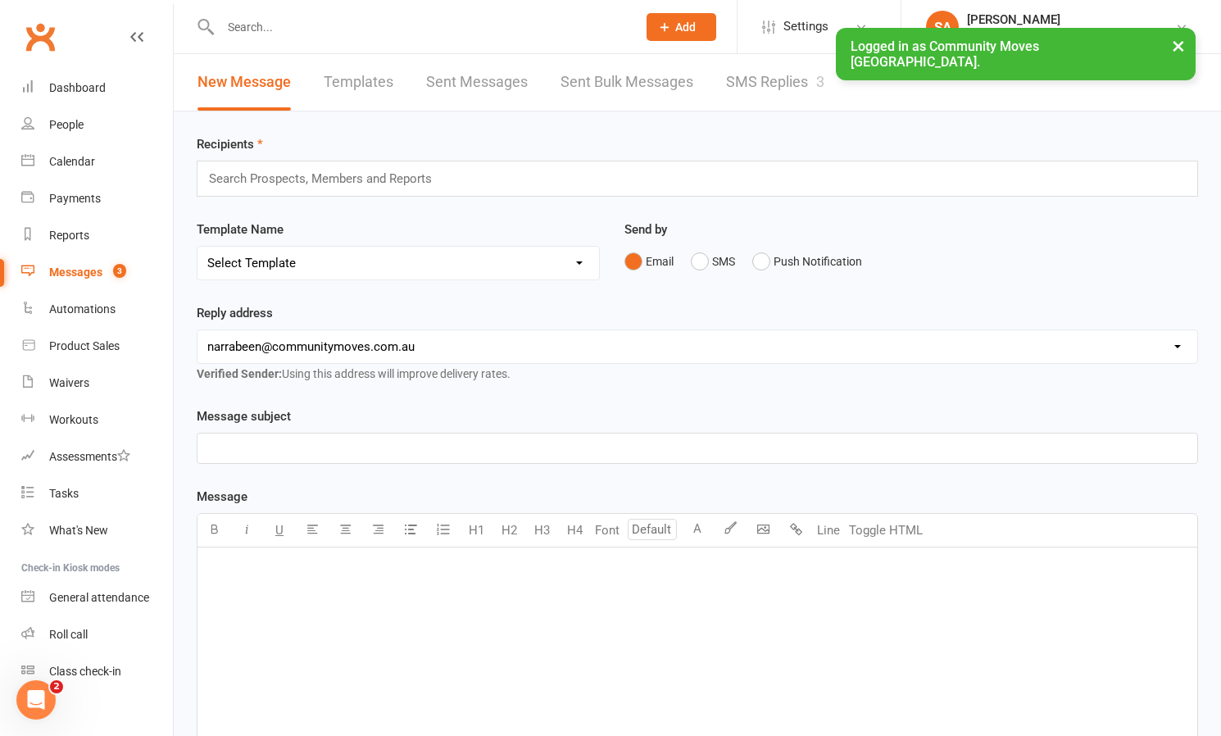
click at [759, 72] on link "SMS Replies 3" at bounding box center [775, 82] width 98 height 57
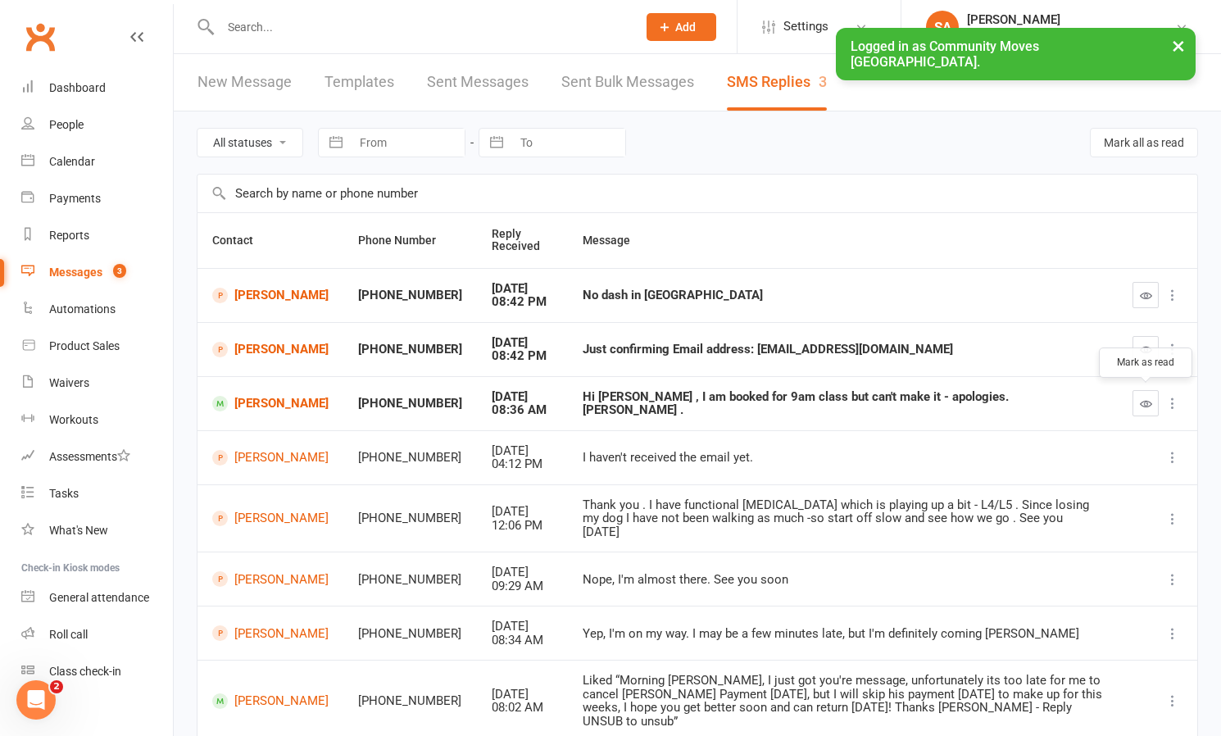
click at [1143, 403] on icon "button" at bounding box center [1146, 403] width 12 height 12
click at [1154, 351] on button "button" at bounding box center [1145, 349] width 26 height 26
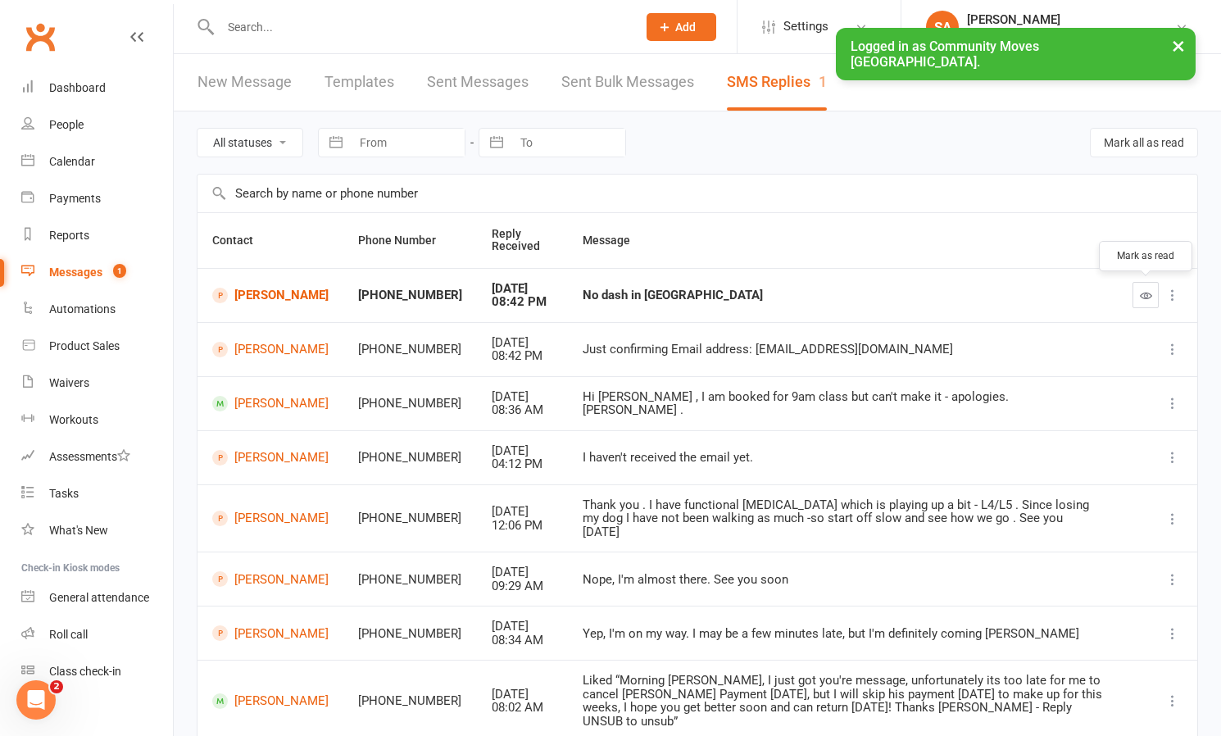
click at [1149, 292] on icon "button" at bounding box center [1146, 295] width 12 height 12
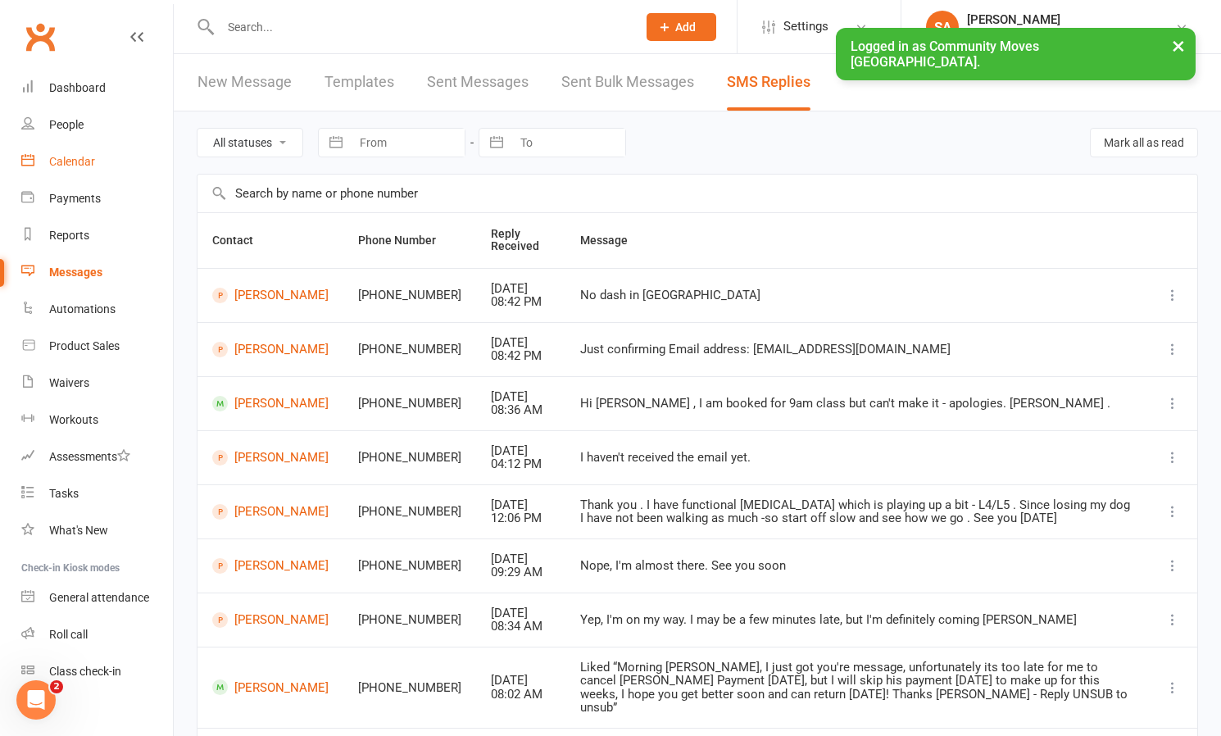
click at [85, 167] on div "Calendar" at bounding box center [72, 161] width 46 height 13
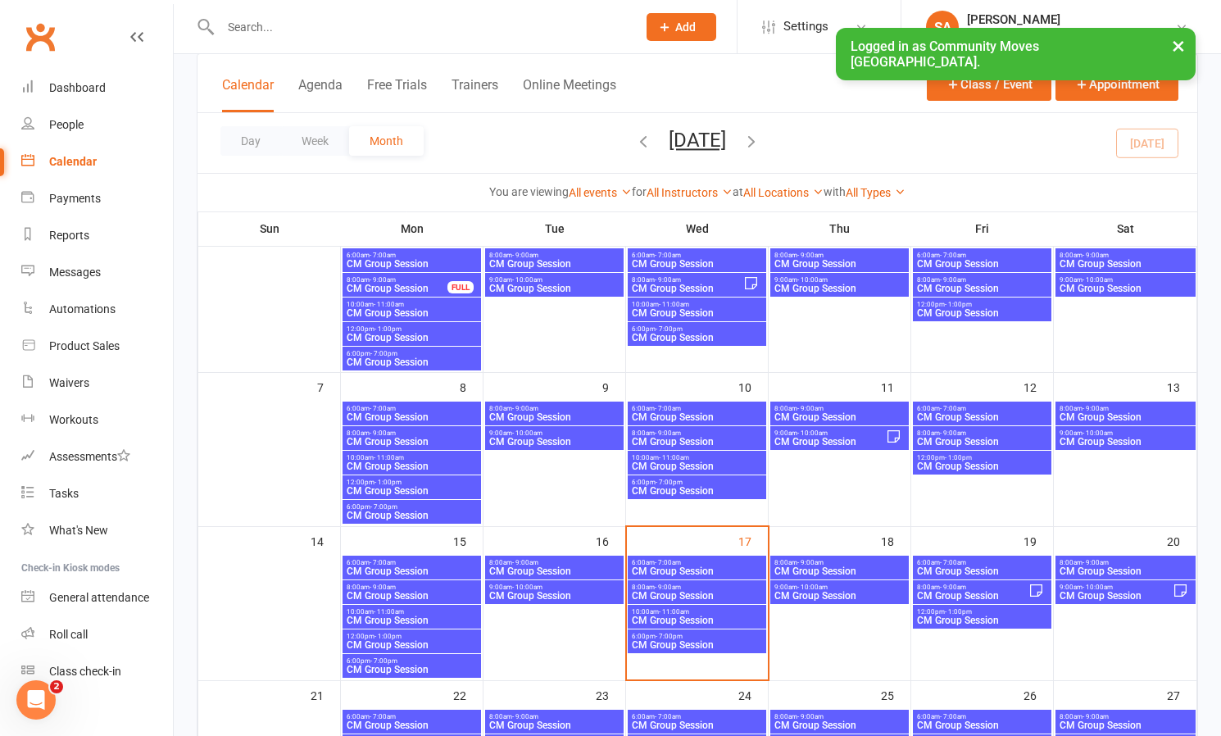
scroll to position [133, 0]
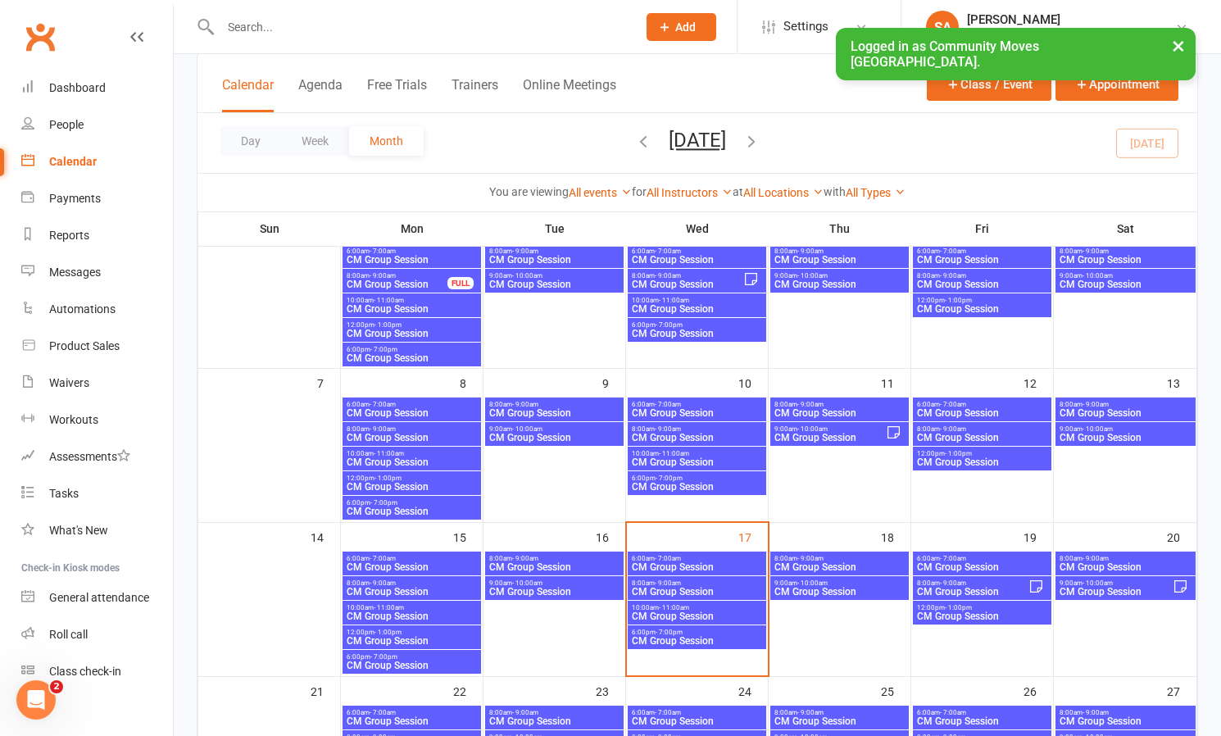
click at [678, 555] on span "- 7:00am" at bounding box center [668, 558] width 26 height 7
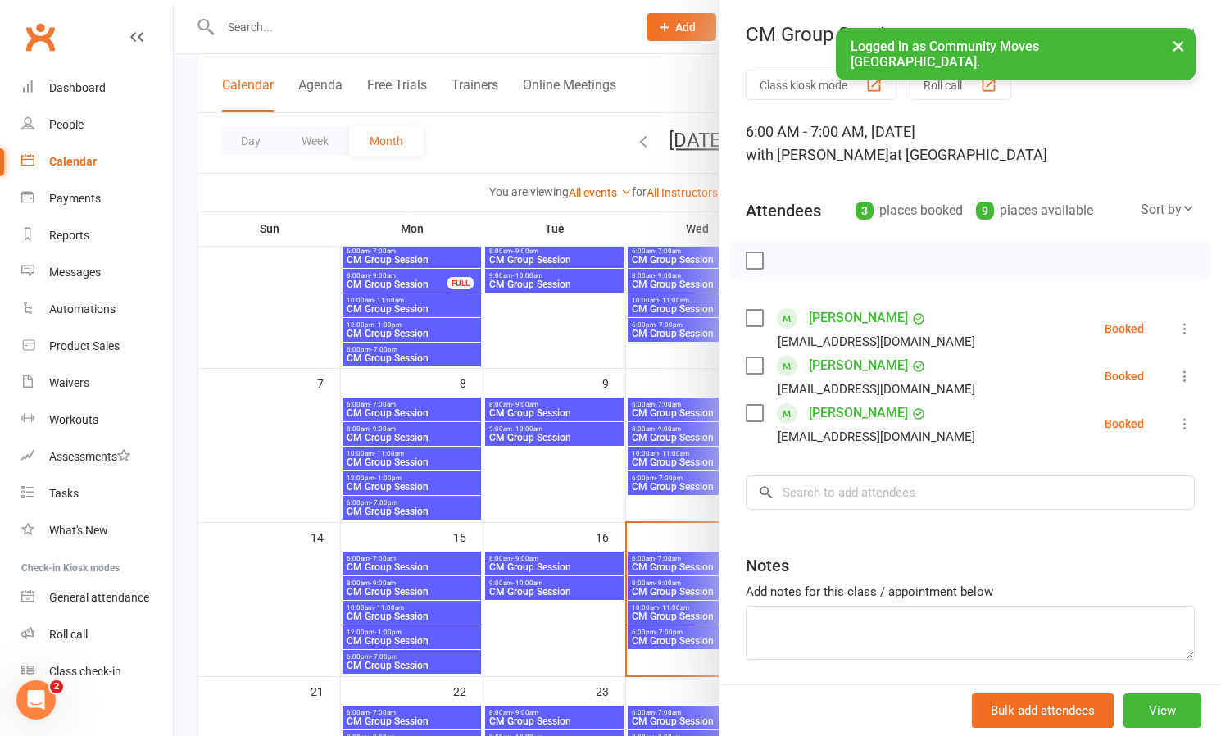
click at [1189, 373] on icon at bounding box center [1184, 376] width 16 height 16
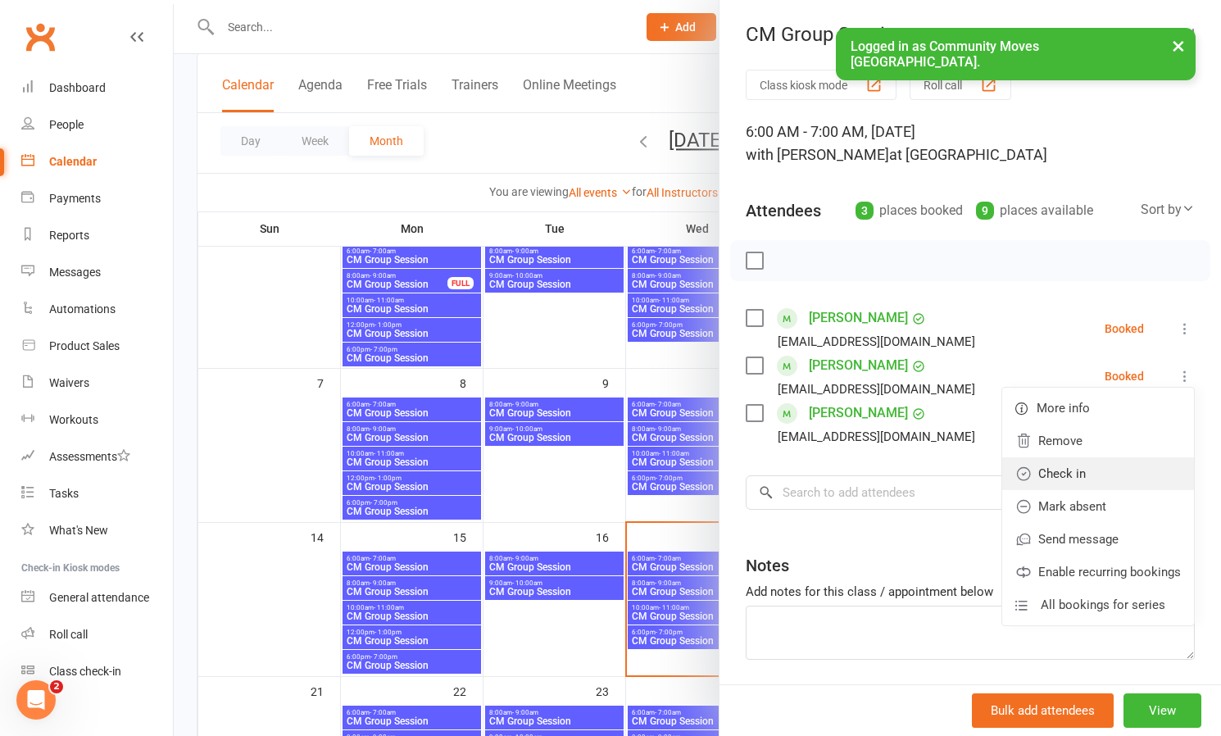
click at [1071, 468] on link "Check in" at bounding box center [1098, 473] width 192 height 33
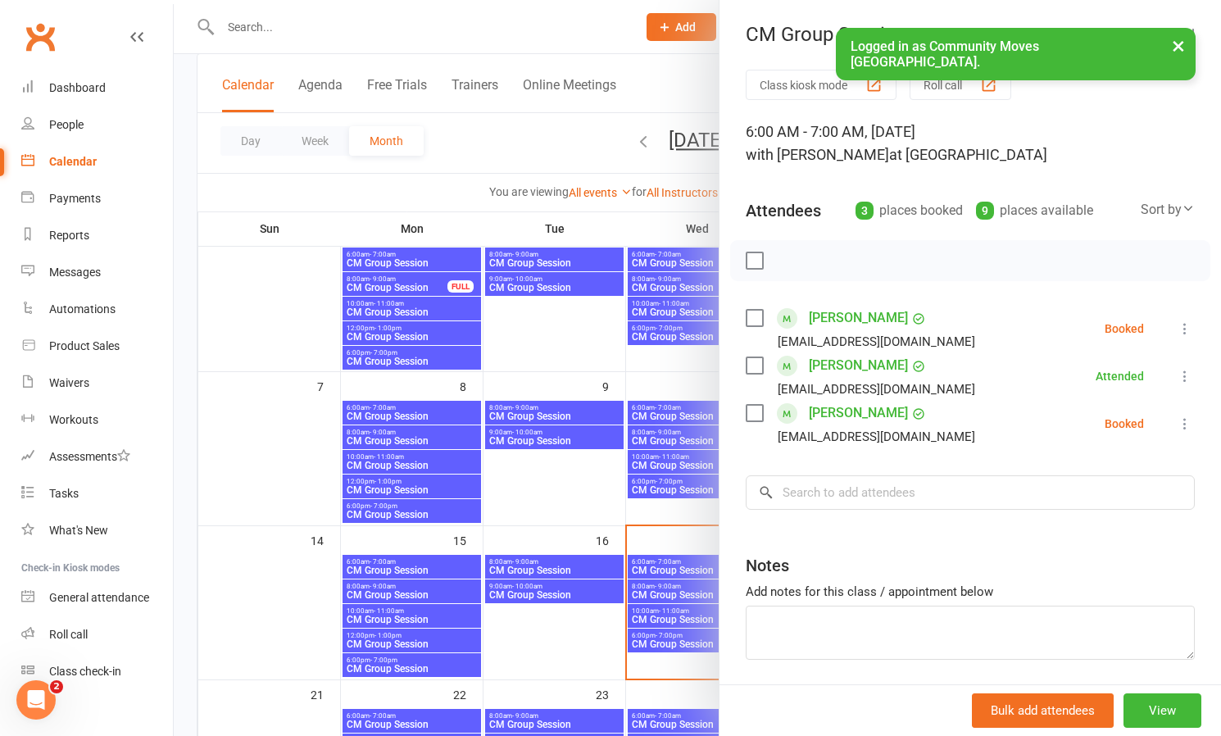
scroll to position [129, 0]
click at [653, 591] on div at bounding box center [697, 368] width 1047 height 736
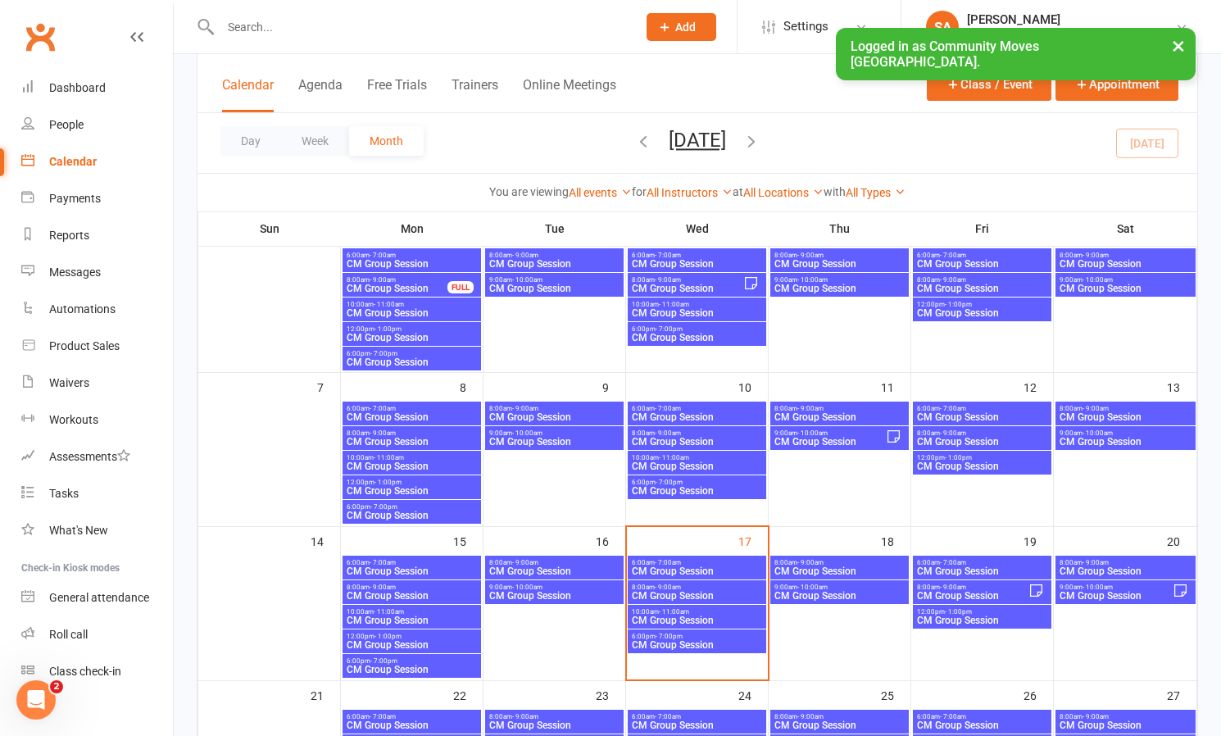
click at [653, 591] on span "CM Group Session" at bounding box center [697, 596] width 132 height 10
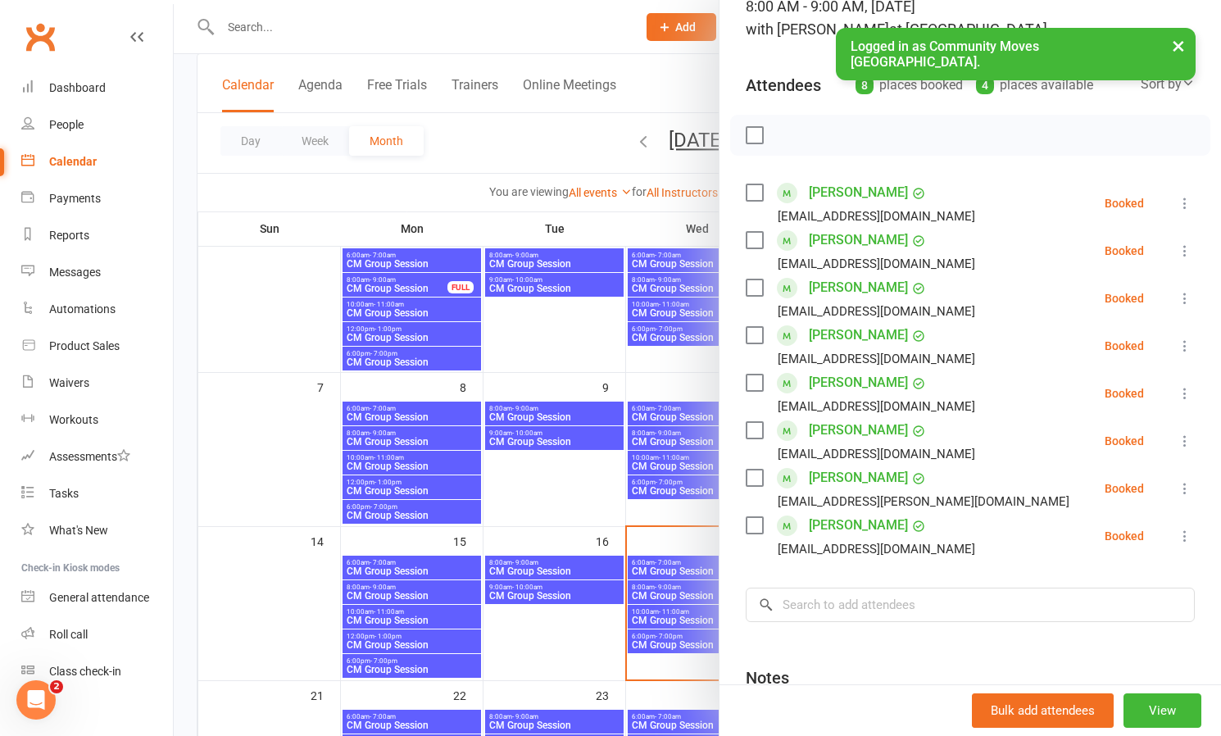
scroll to position [128, 0]
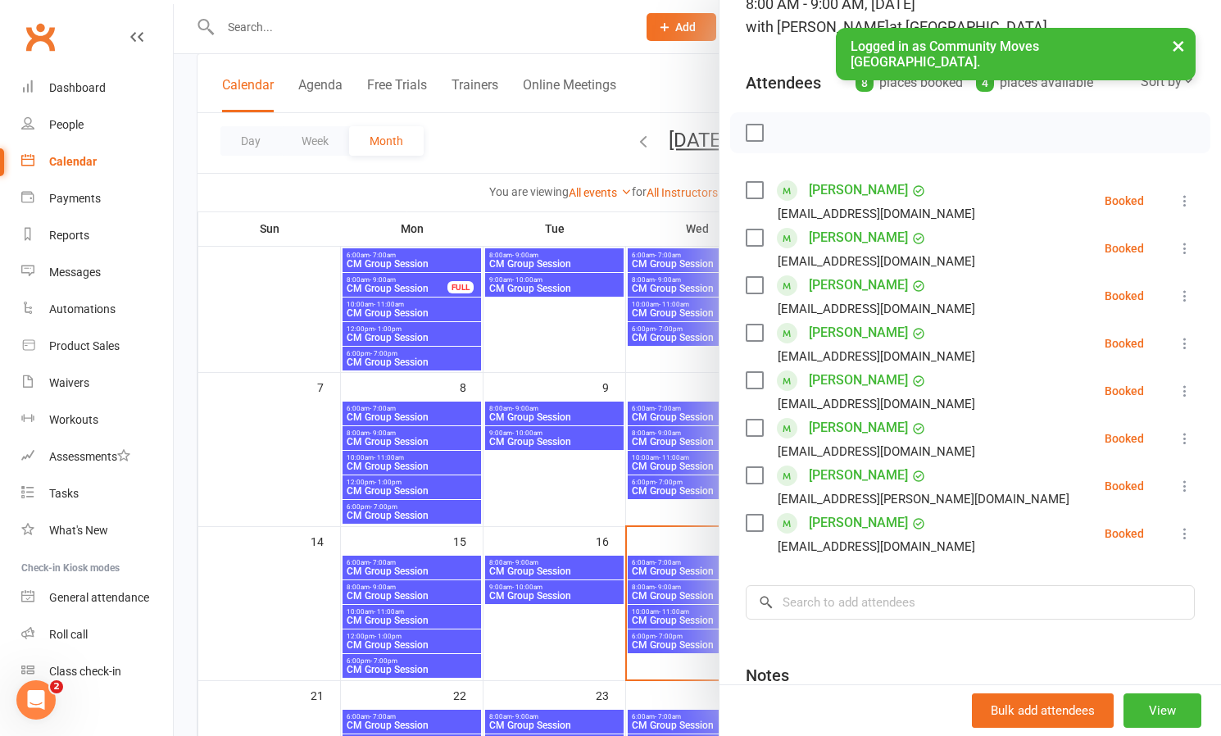
click at [669, 613] on div at bounding box center [697, 368] width 1047 height 736
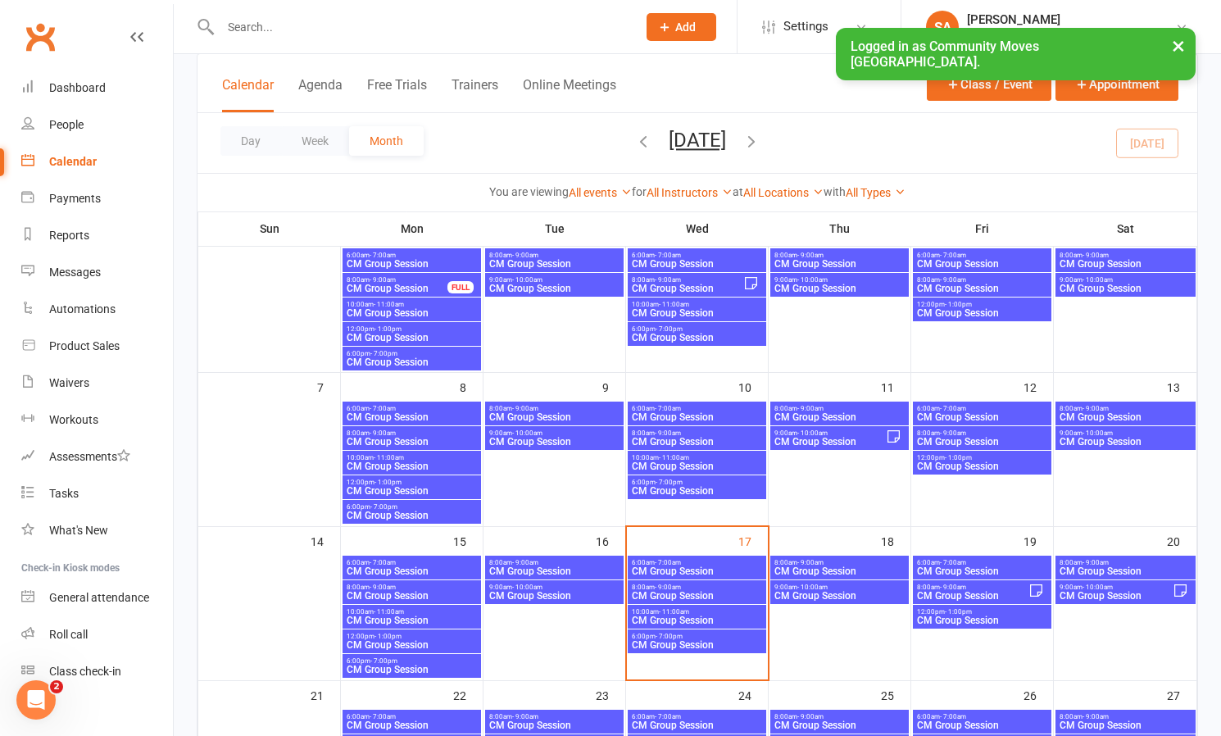
click at [669, 613] on span "- 11:00am" at bounding box center [674, 611] width 30 height 7
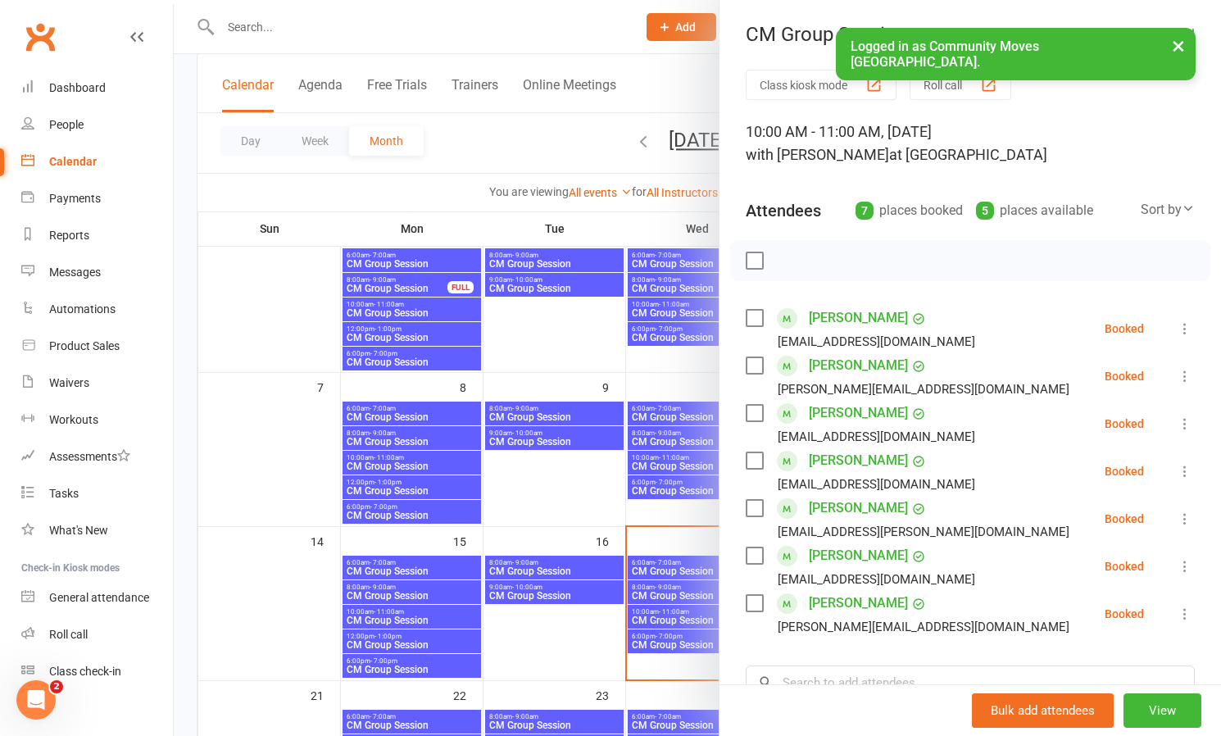
click at [663, 514] on div at bounding box center [697, 368] width 1047 height 736
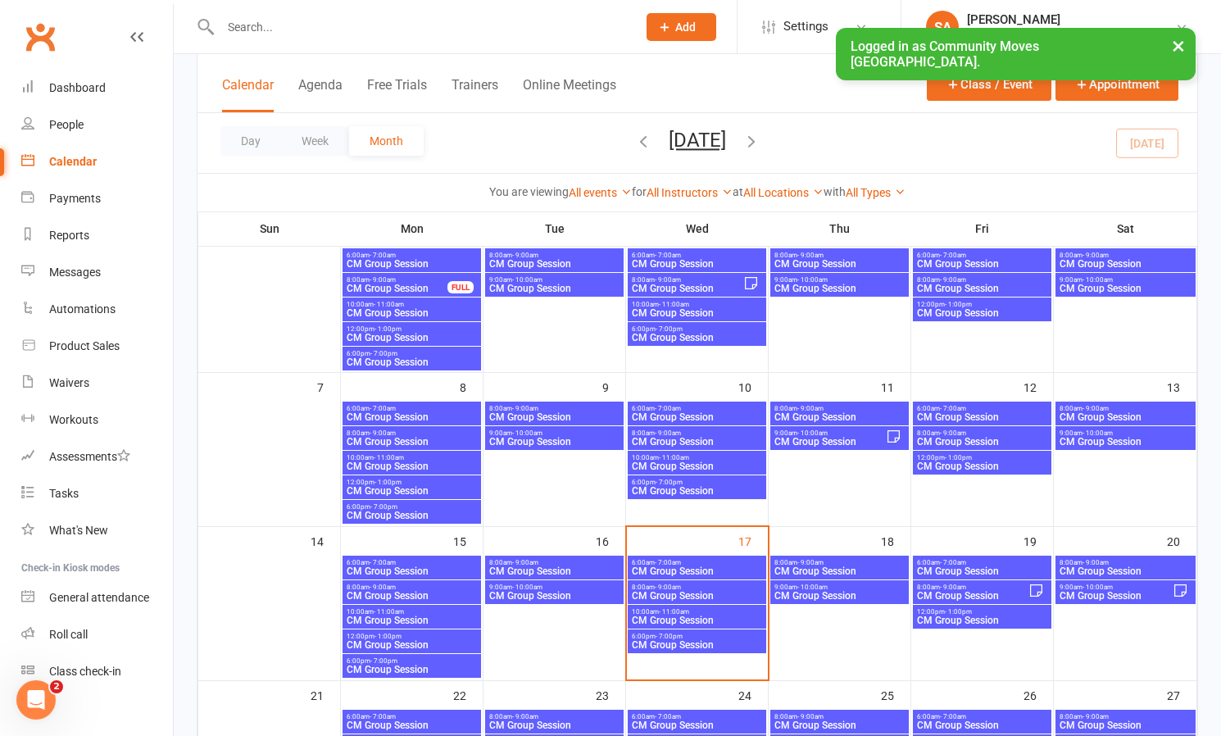
click at [805, 562] on span "- 9:00am" at bounding box center [810, 562] width 26 height 7
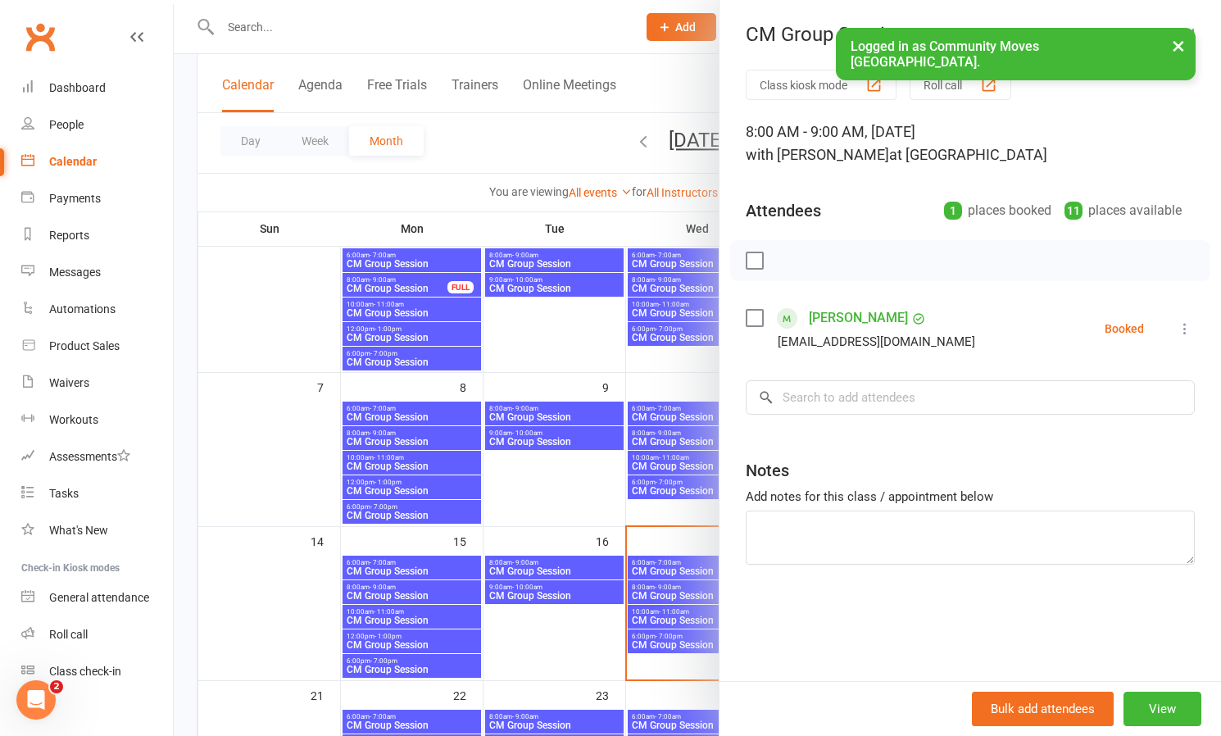
click at [581, 486] on div at bounding box center [697, 368] width 1047 height 736
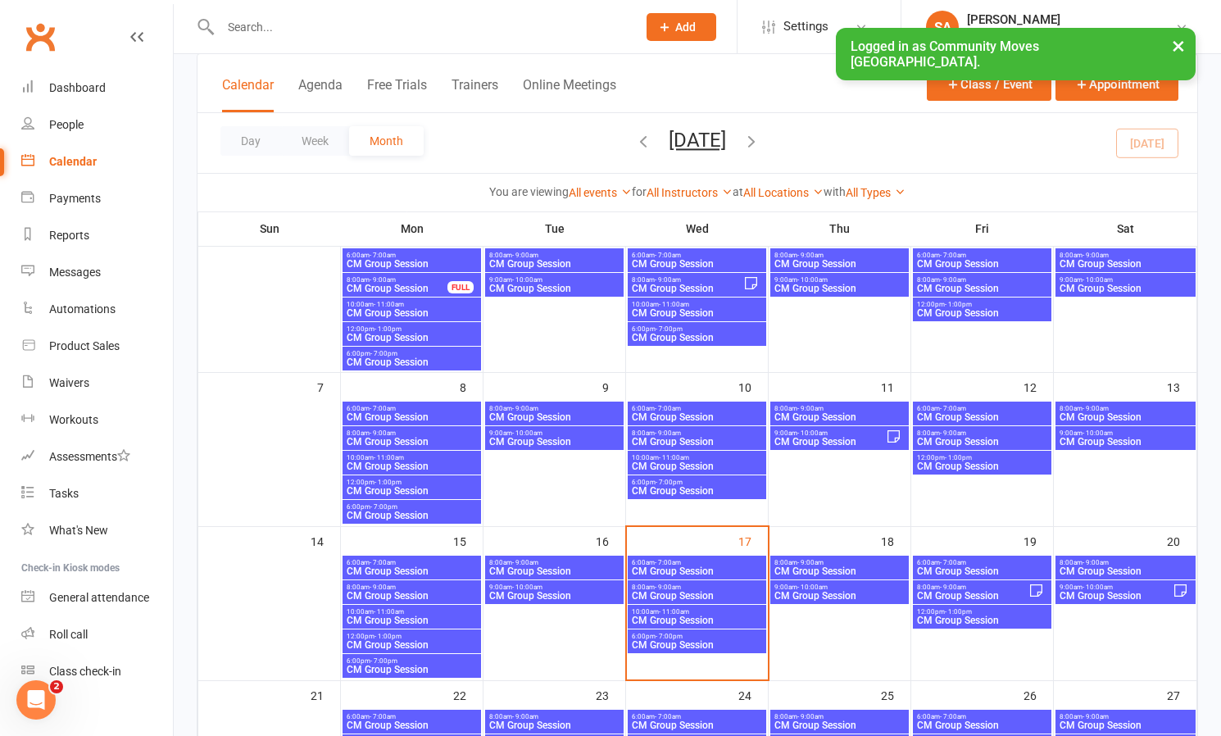
click at [861, 596] on span "CM Group Session" at bounding box center [839, 596] width 132 height 10
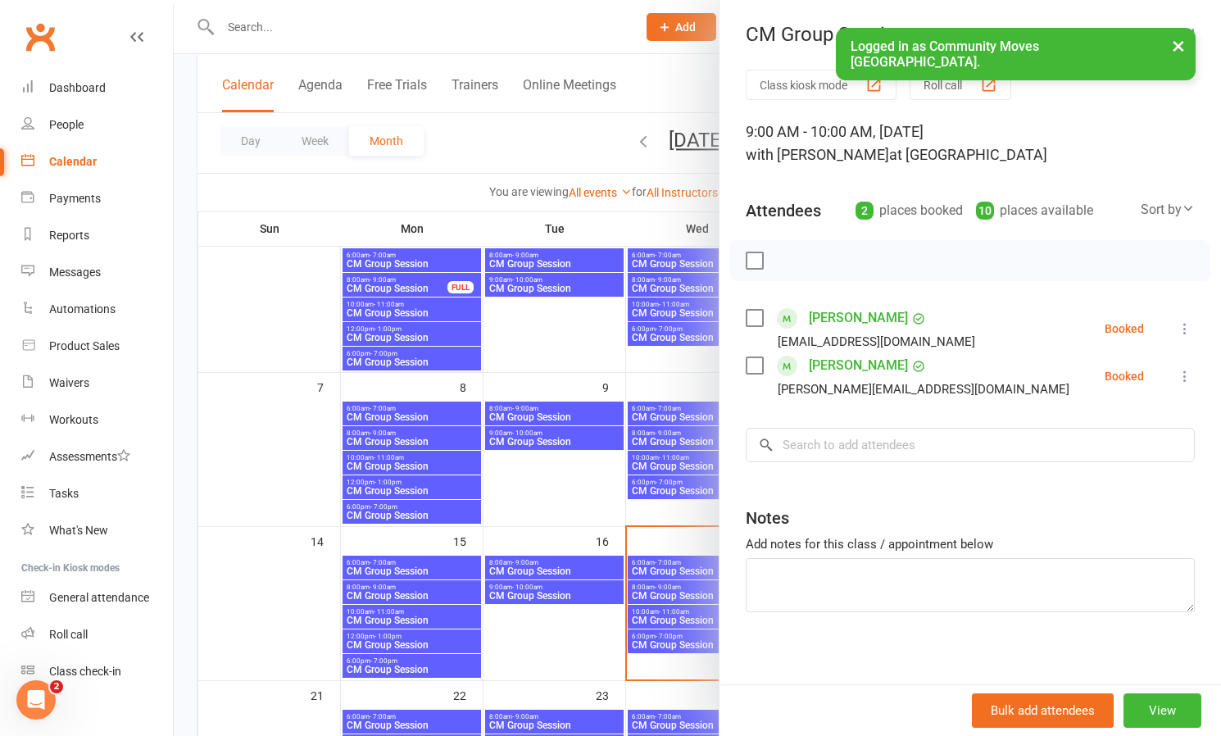
click at [610, 503] on div at bounding box center [697, 368] width 1047 height 736
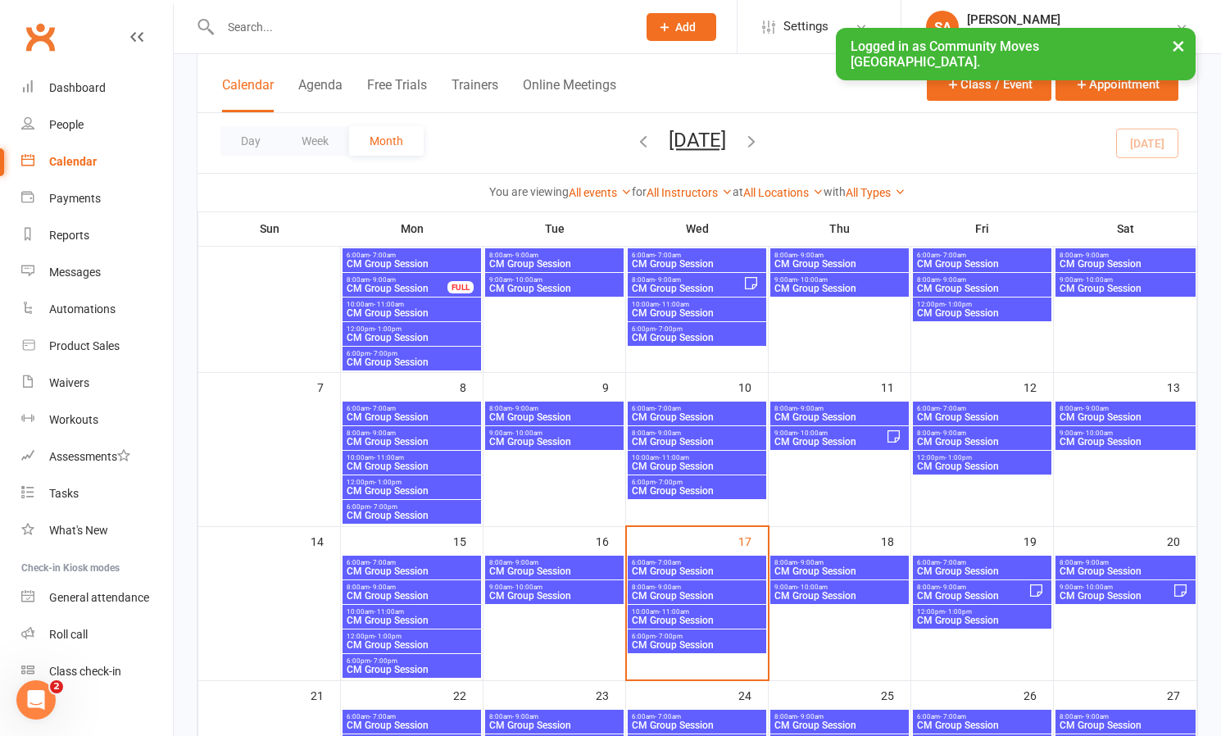
click at [962, 566] on span "CM Group Session" at bounding box center [982, 571] width 132 height 10
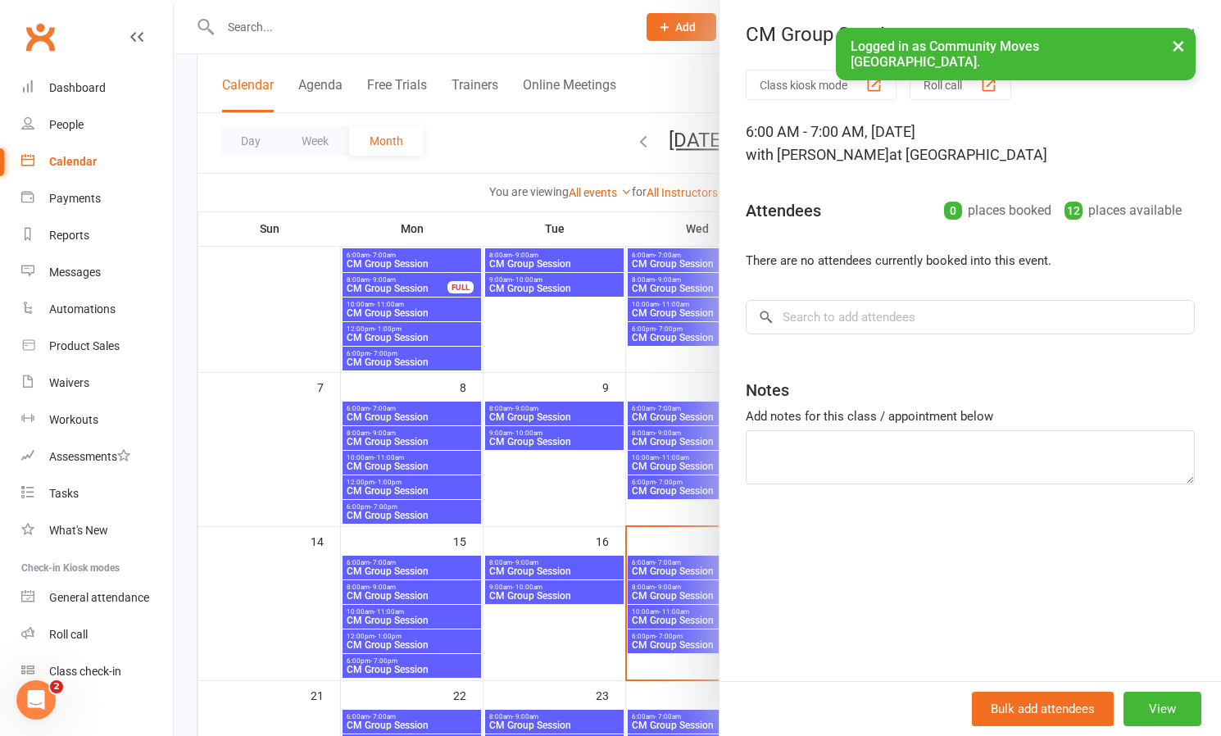
click at [564, 487] on div at bounding box center [697, 368] width 1047 height 736
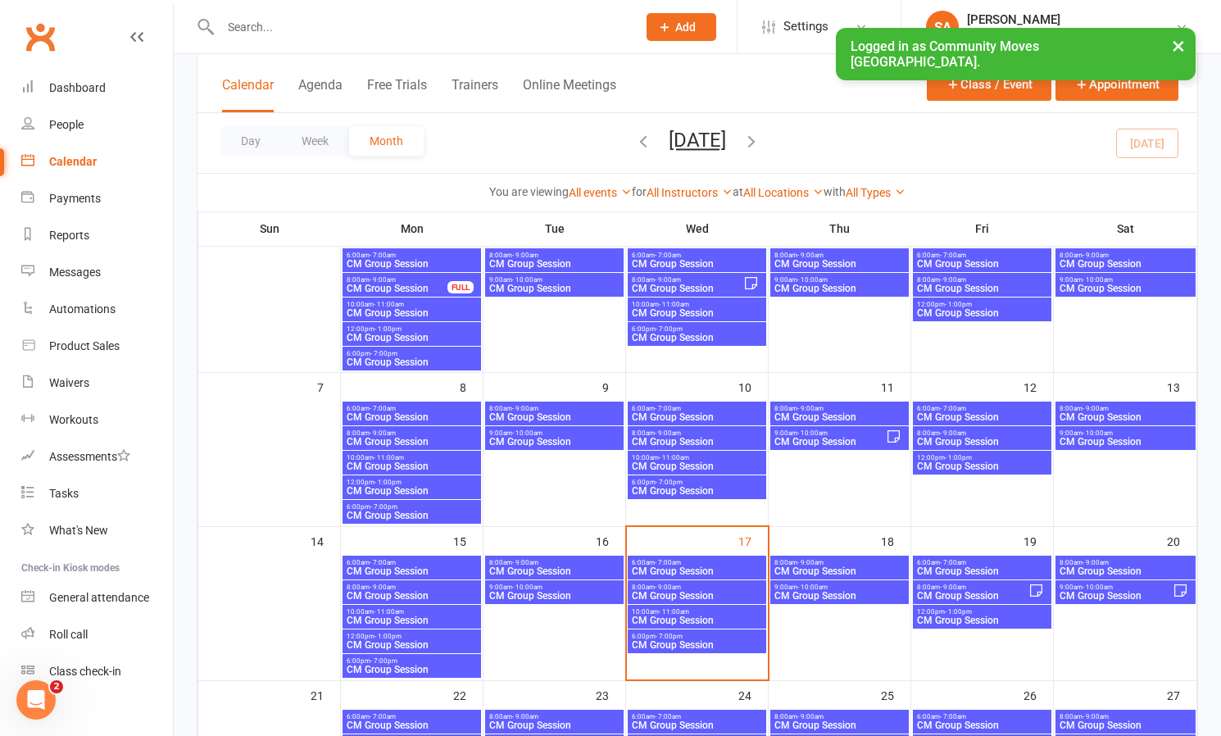
click at [665, 561] on span "- 7:00am" at bounding box center [668, 562] width 26 height 7
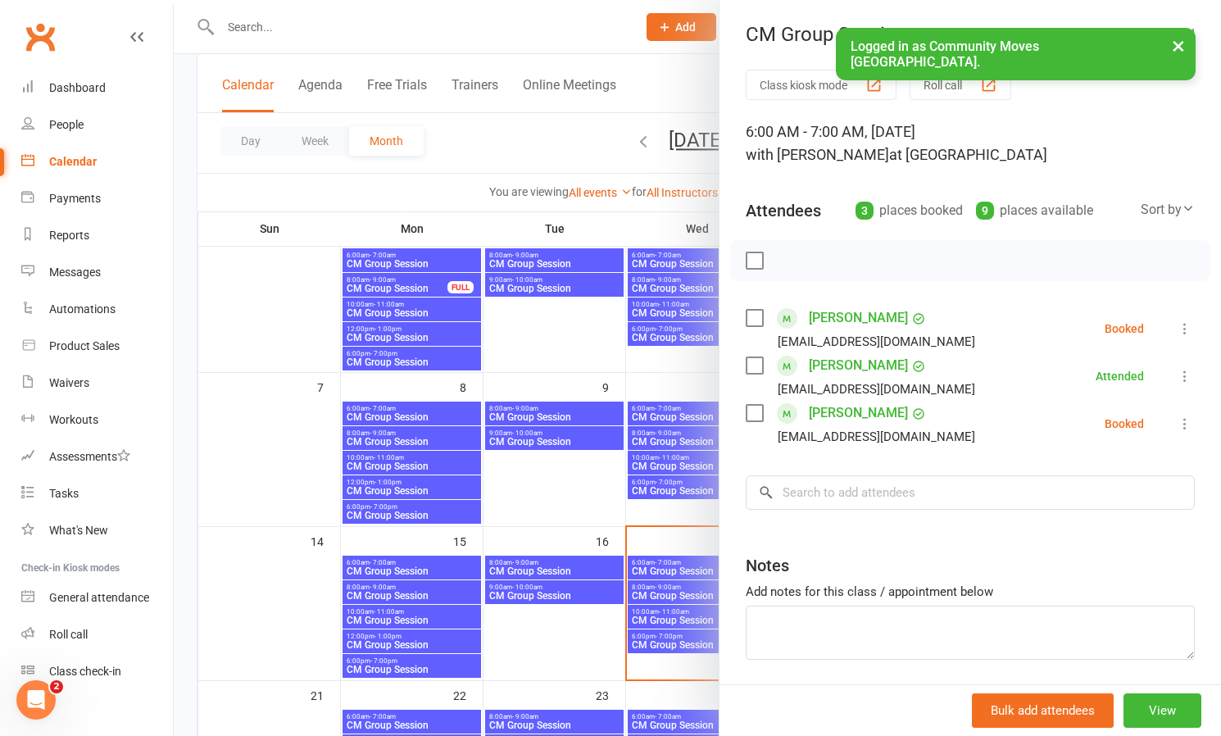
click at [1185, 419] on icon at bounding box center [1184, 423] width 16 height 16
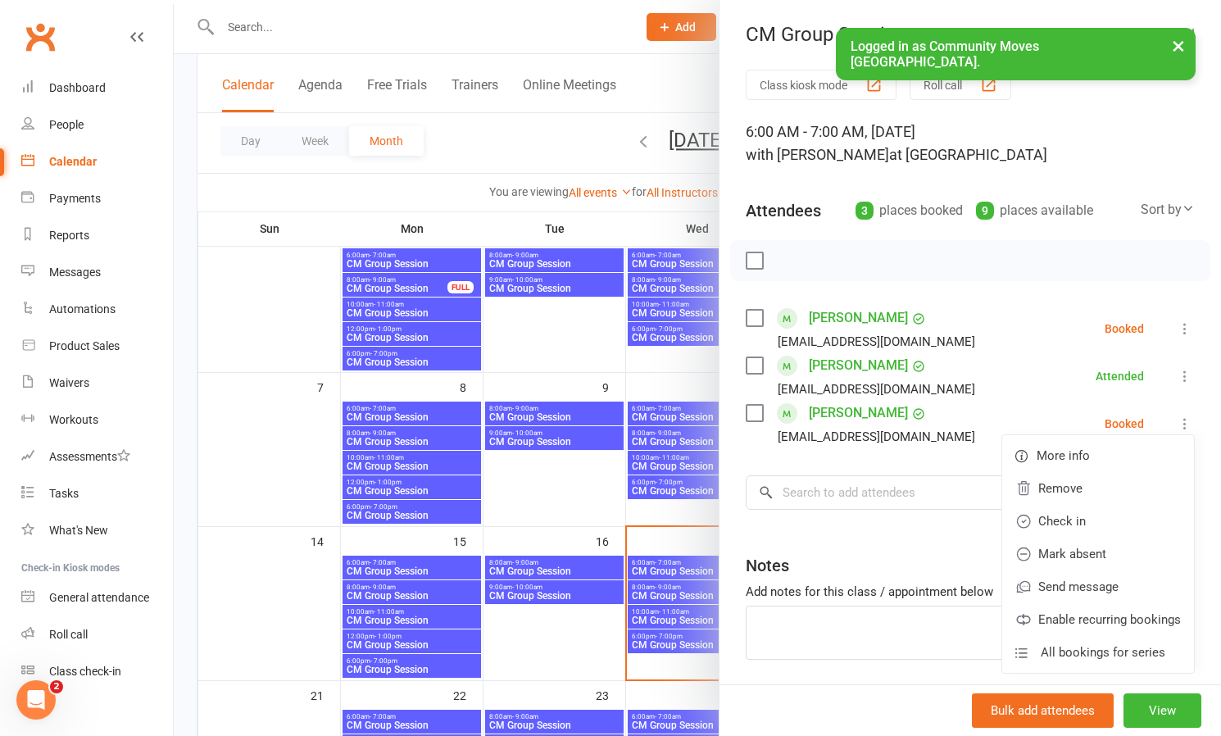
click at [1071, 514] on link "Check in" at bounding box center [1098, 521] width 192 height 33
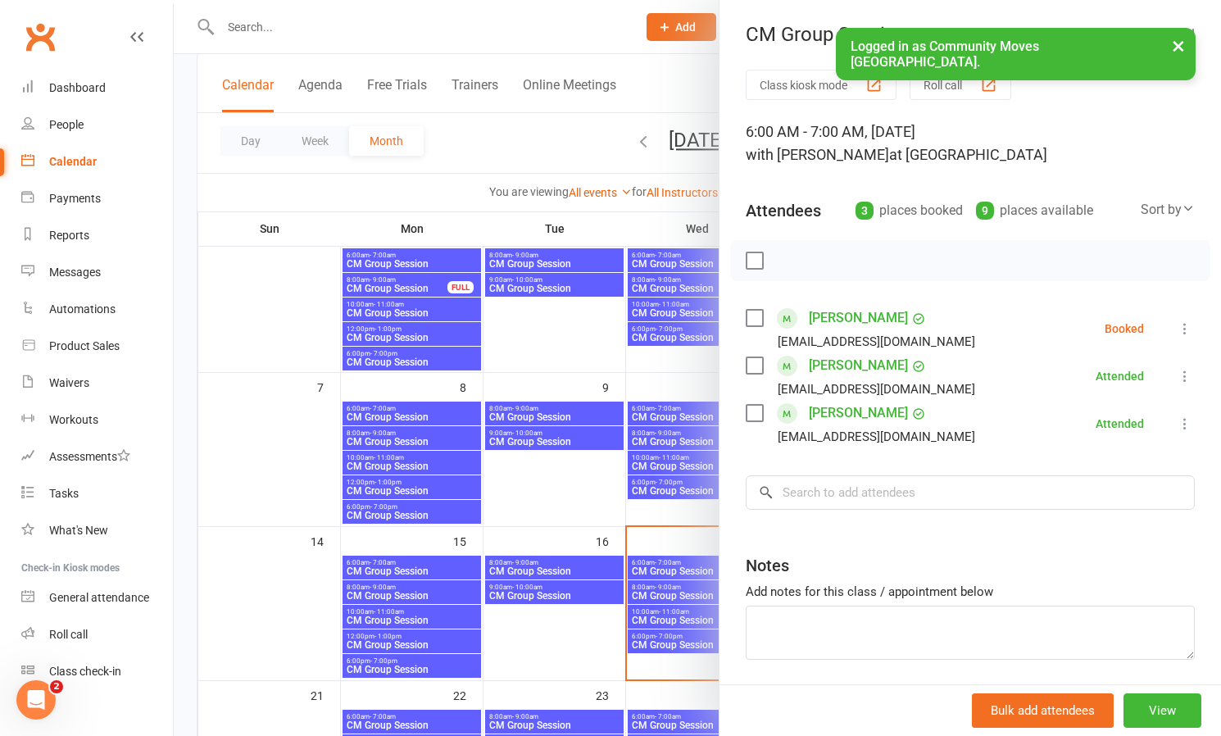
click at [560, 345] on div at bounding box center [697, 368] width 1047 height 736
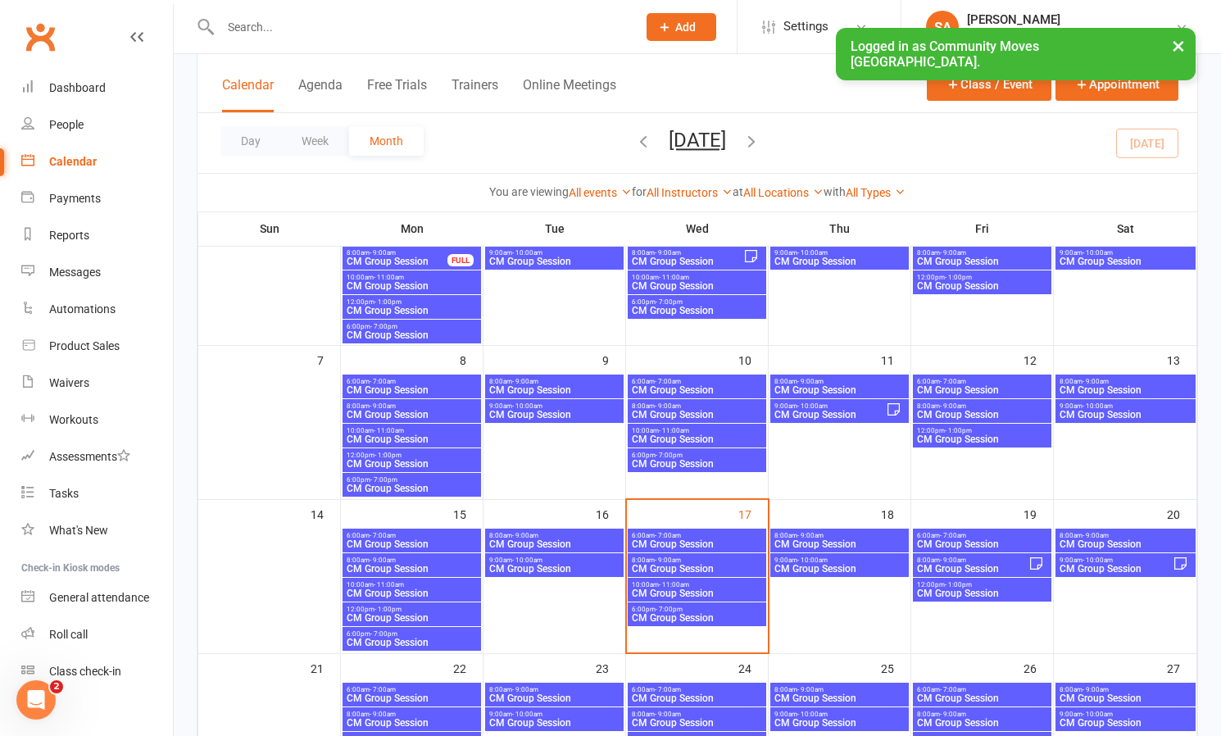
scroll to position [153, 0]
